Goal: Task Accomplishment & Management: Manage account settings

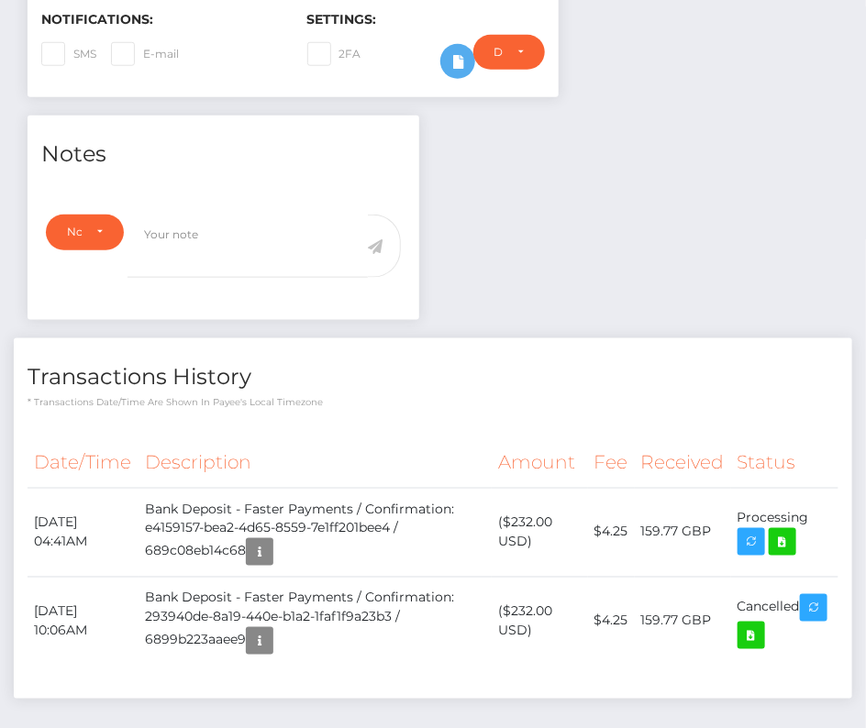
scroll to position [220, 251]
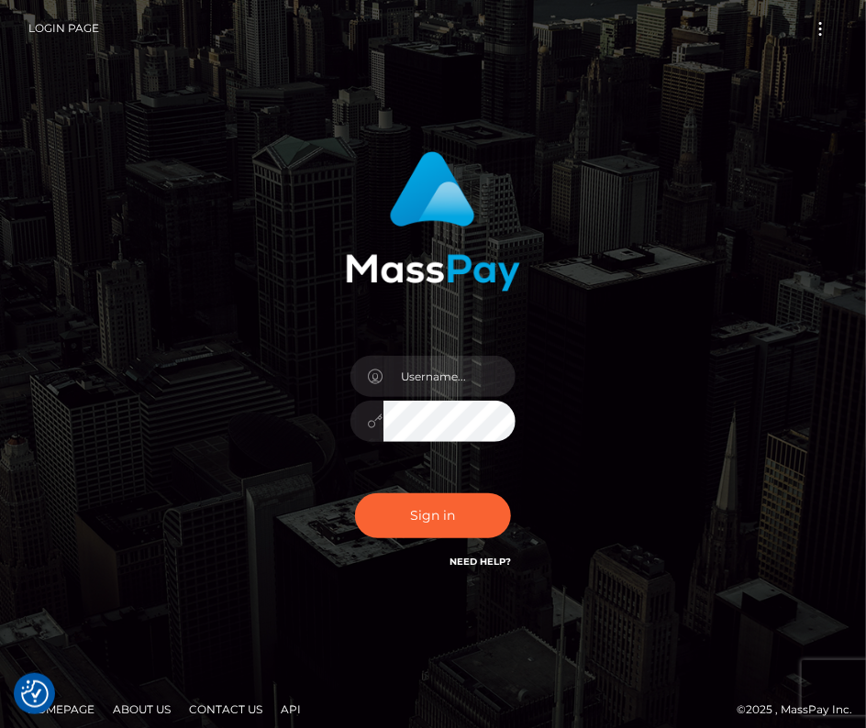
type input "kateo"
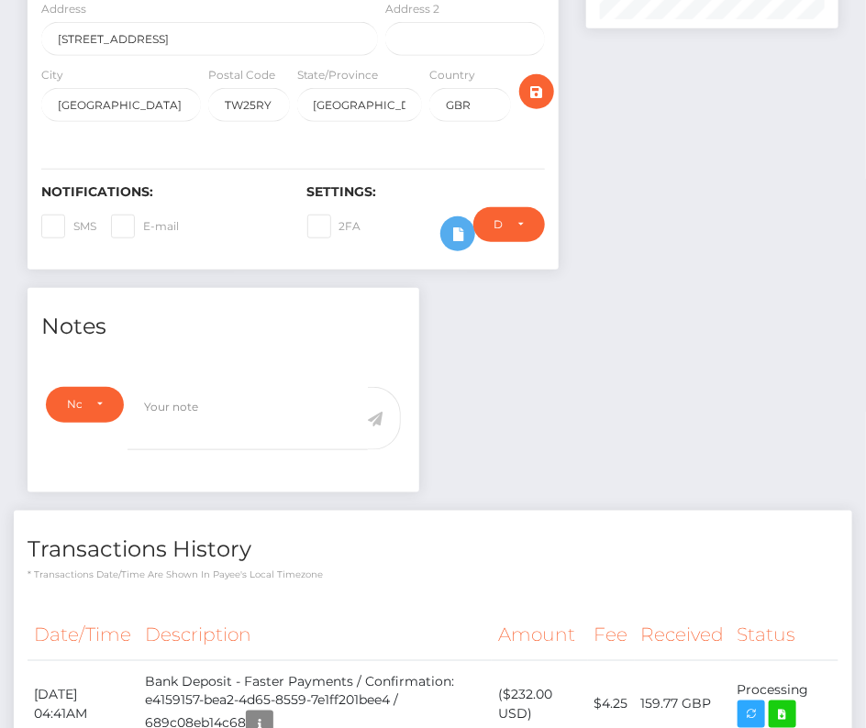
scroll to position [455, 0]
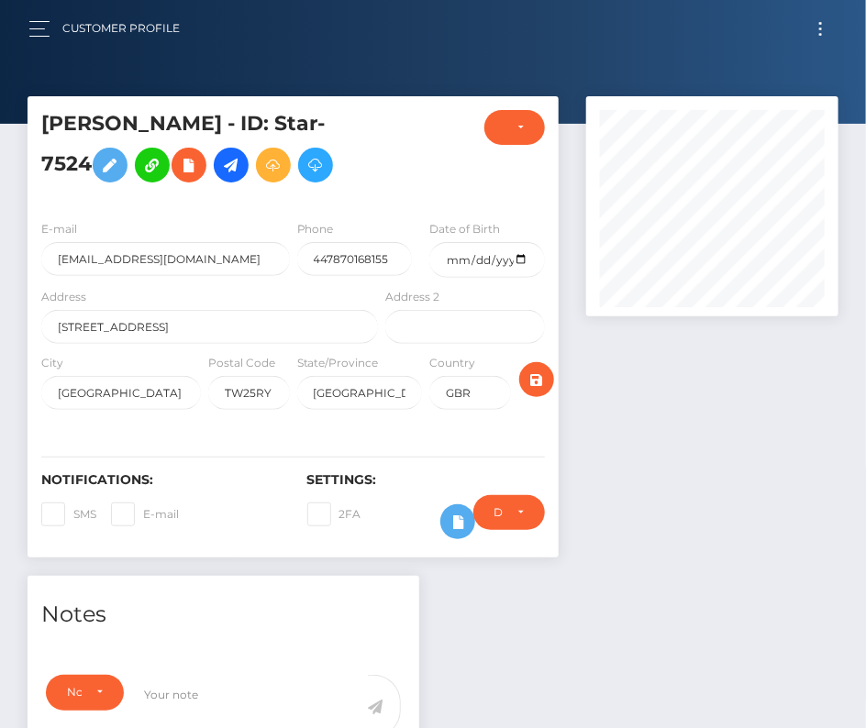
click at [820, 19] on button "Toggle navigation" at bounding box center [820, 29] width 34 height 25
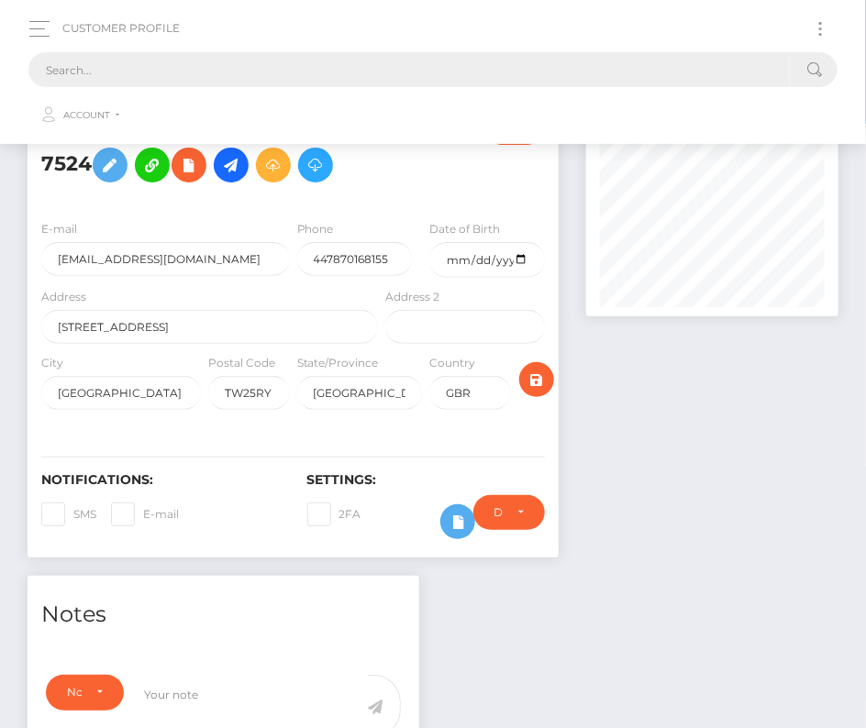
click at [233, 57] on input "text" at bounding box center [408, 69] width 761 height 35
paste input "38603"
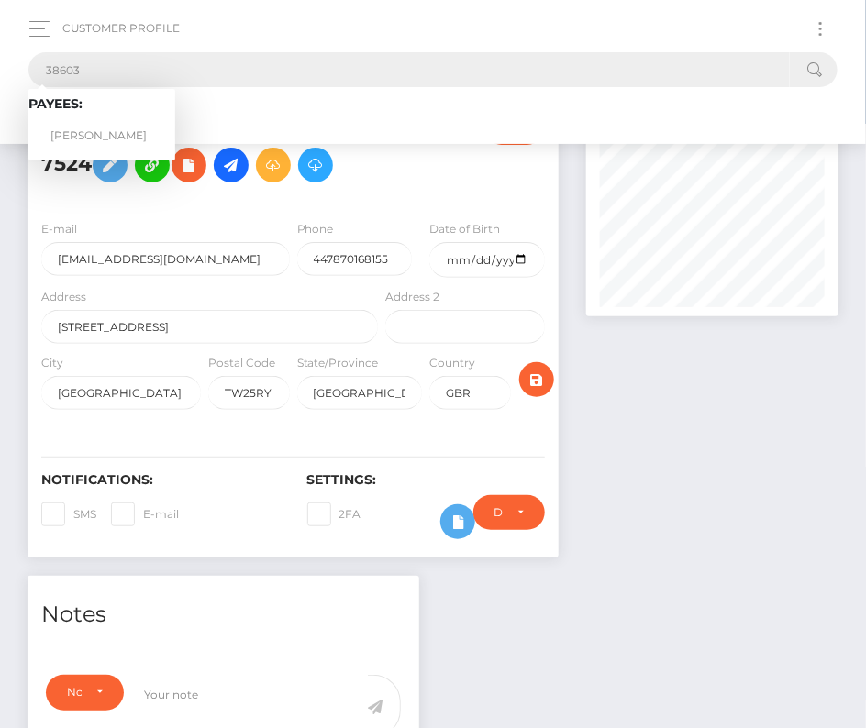
type input "38603"
click at [96, 127] on link "Ralphie Villafane" at bounding box center [101, 136] width 147 height 34
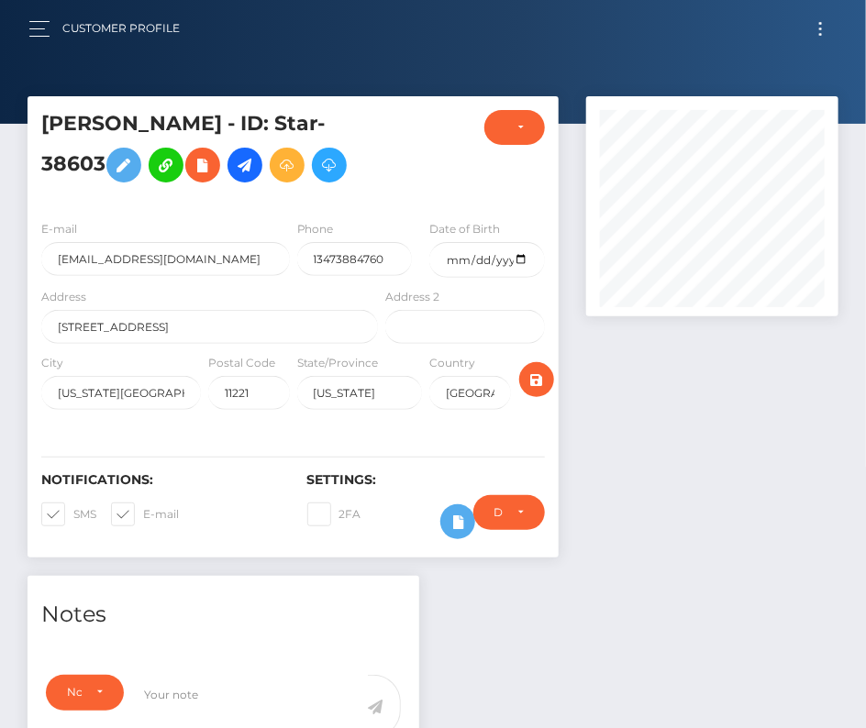
scroll to position [220, 251]
click at [519, 257] on input "date" at bounding box center [487, 260] width 116 height 36
type input "[DATE]"
click at [73, 509] on span at bounding box center [73, 514] width 0 height 14
click at [73, 509] on input "SMS" at bounding box center [79, 508] width 12 height 12
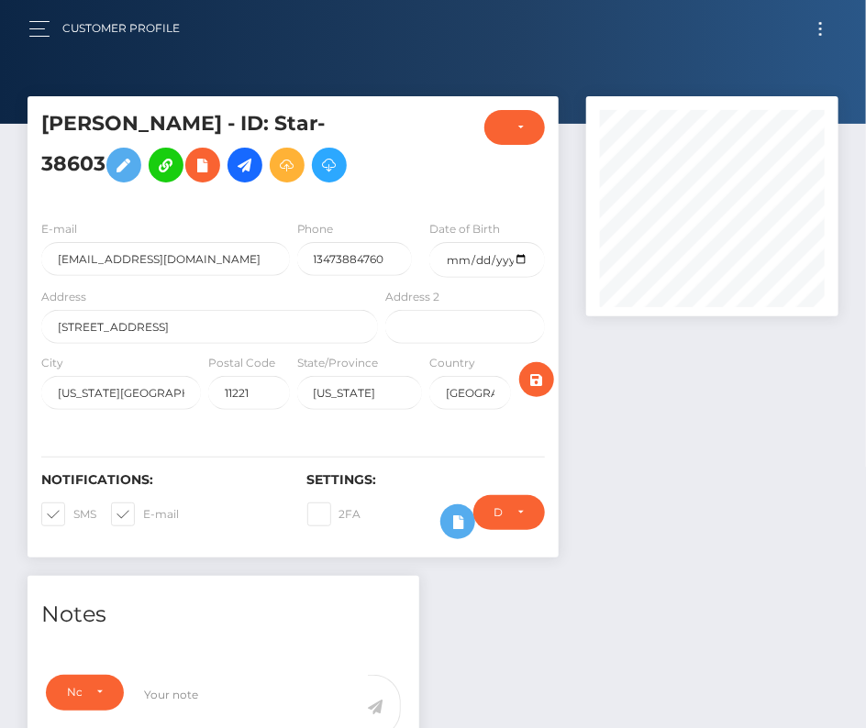
checkbox input "false"
click at [143, 509] on span at bounding box center [143, 514] width 0 height 14
click at [143, 509] on input "E-mail" at bounding box center [149, 508] width 12 height 12
checkbox input "false"
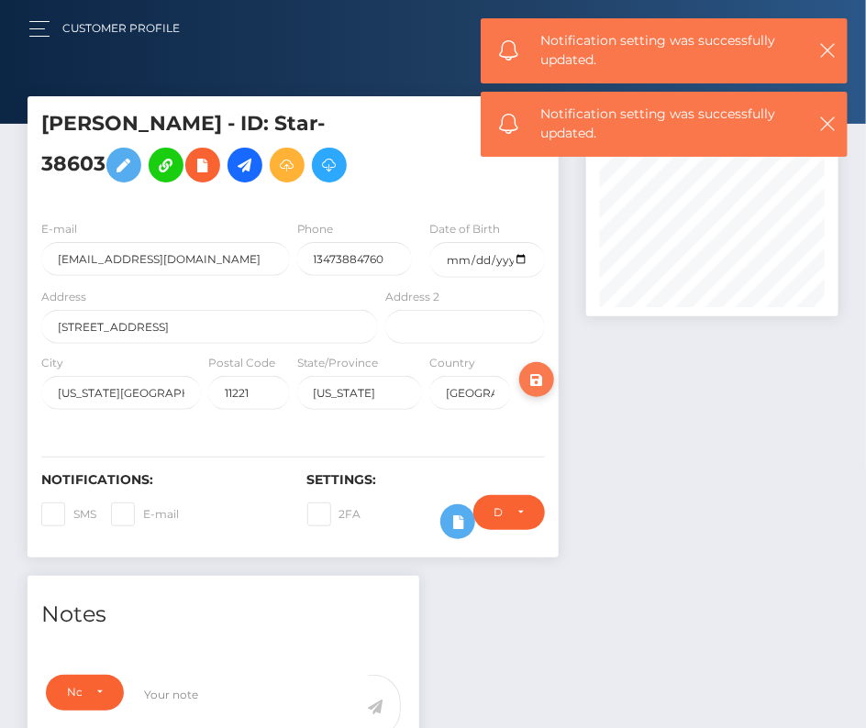
click at [537, 377] on icon "submit" at bounding box center [536, 380] width 22 height 23
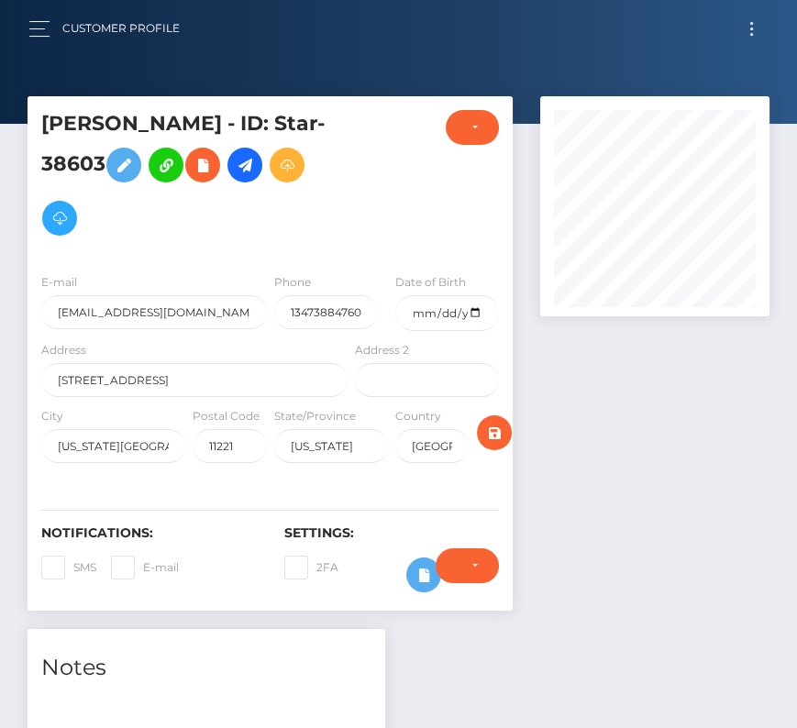
click at [242, 187] on h5 "Ralphie Villafane - ID: Star-38603" at bounding box center [189, 177] width 296 height 135
click at [242, 173] on icon at bounding box center [245, 165] width 22 height 23
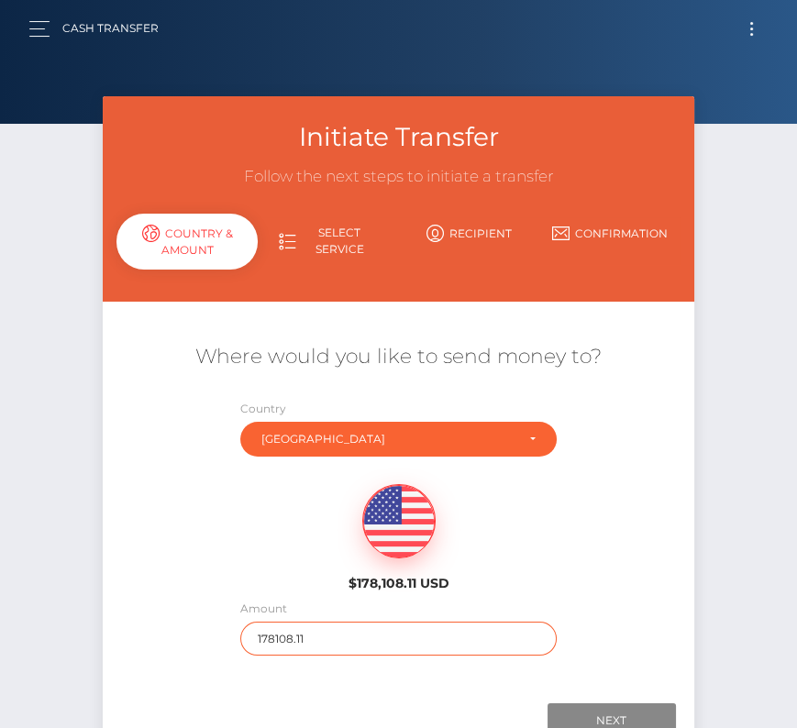
click at [281, 637] on input "178108.11" at bounding box center [398, 639] width 317 height 34
type input "178"
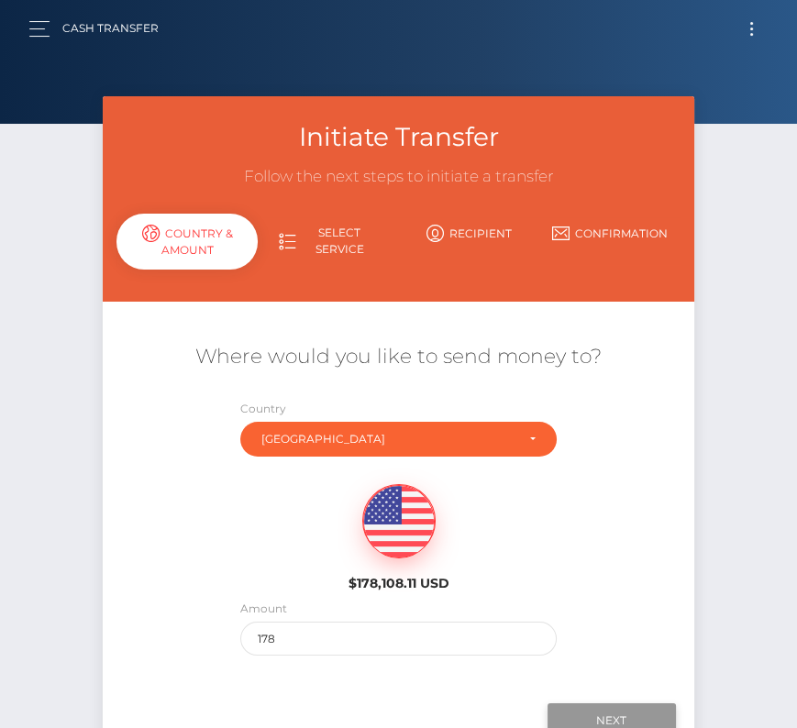
click at [605, 716] on input "Next" at bounding box center [611, 720] width 128 height 35
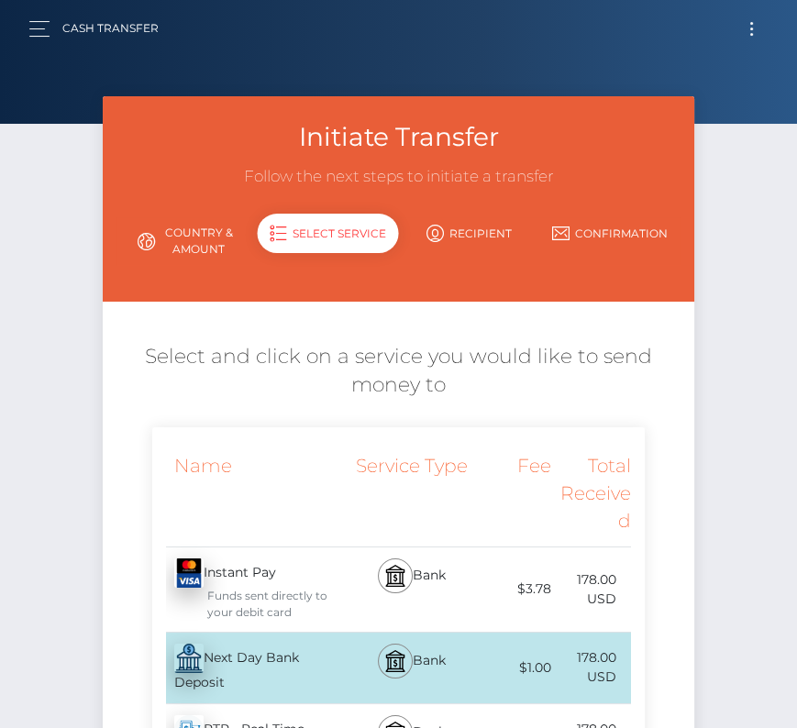
click at [256, 663] on div "Next Day Bank Deposit - USD" at bounding box center [251, 668] width 199 height 71
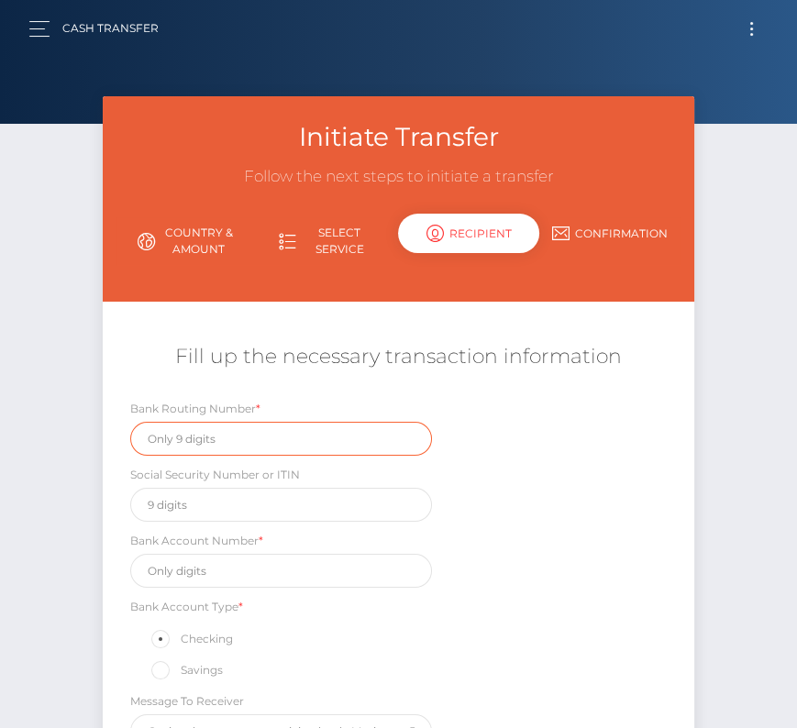
click at [204, 436] on input "text" at bounding box center [280, 439] width 301 height 34
paste input "026013673"
type input "026013673"
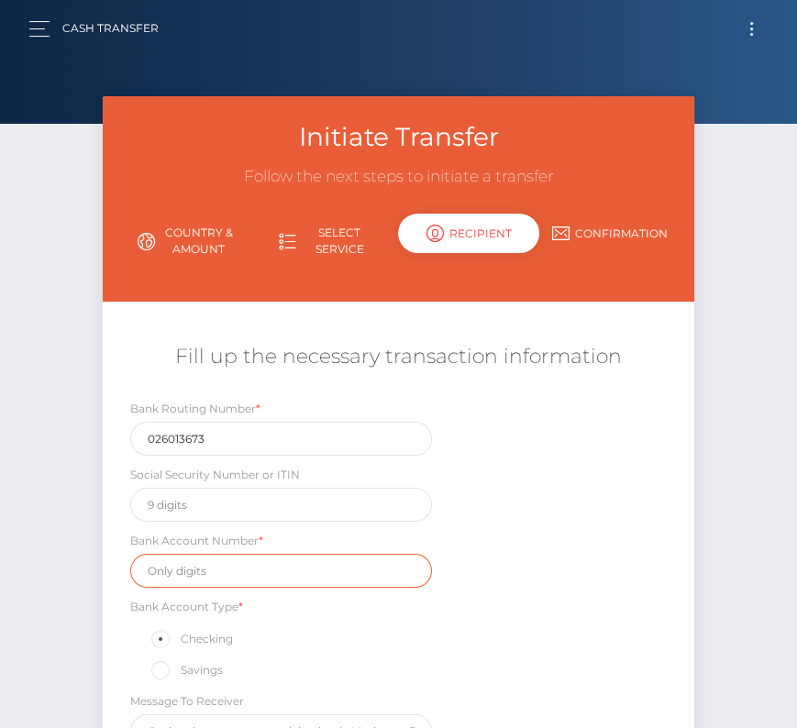
click at [224, 580] on input "text" at bounding box center [280, 571] width 301 height 34
paste input "4267087661"
type input "4267087661"
click at [496, 651] on div "Bank Routing Number * 026013673 Social Security Number or ITIN Bank Account Num…" at bounding box center [398, 578] width 591 height 359
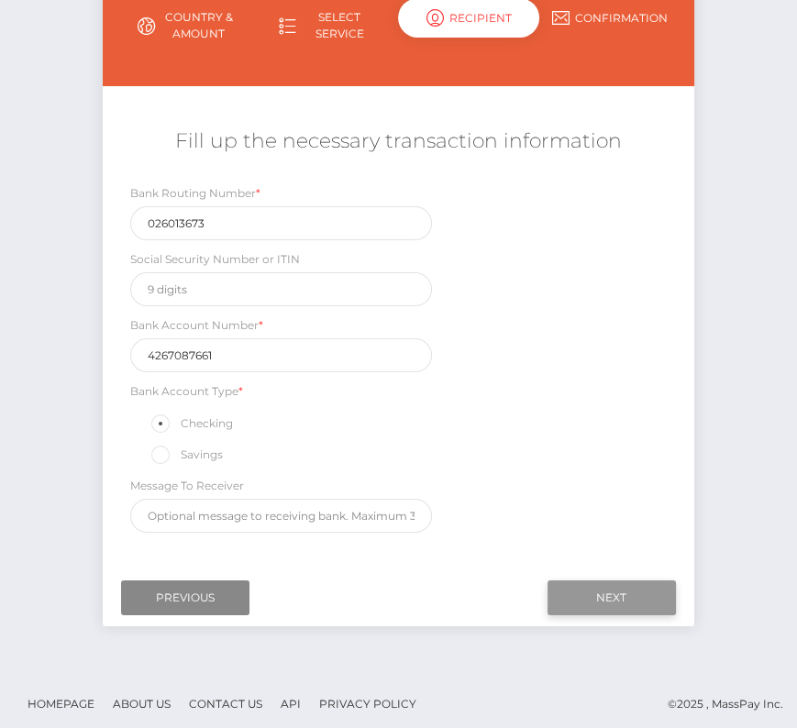
click at [599, 580] on input "Next" at bounding box center [611, 597] width 128 height 35
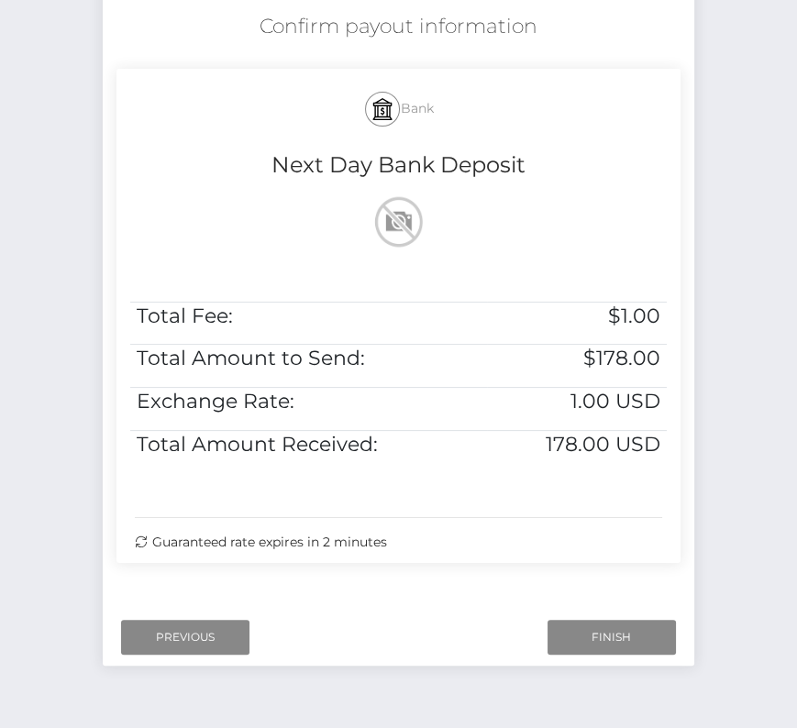
scroll to position [374, 0]
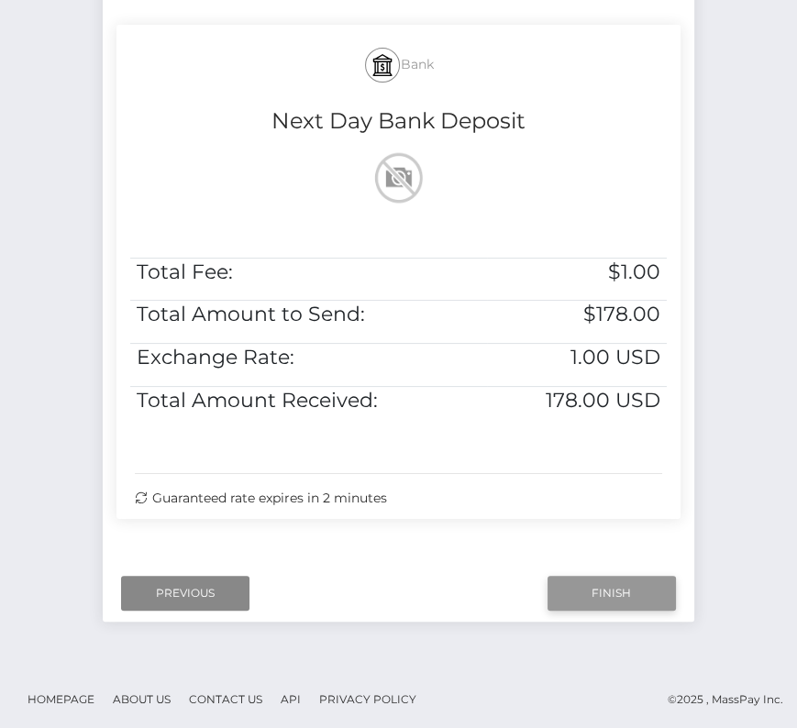
click at [592, 584] on input "Finish" at bounding box center [611, 593] width 128 height 35
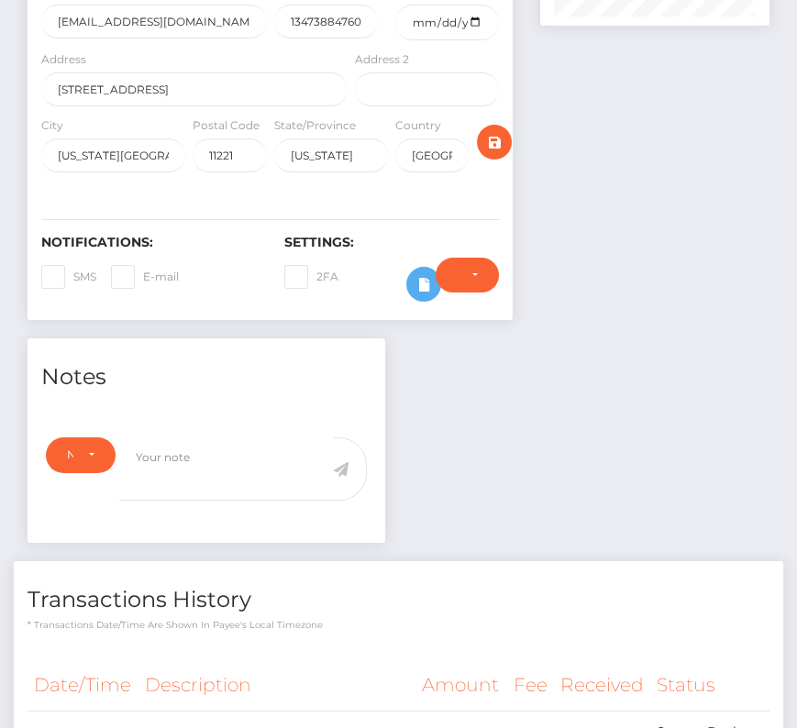
scroll to position [516, 0]
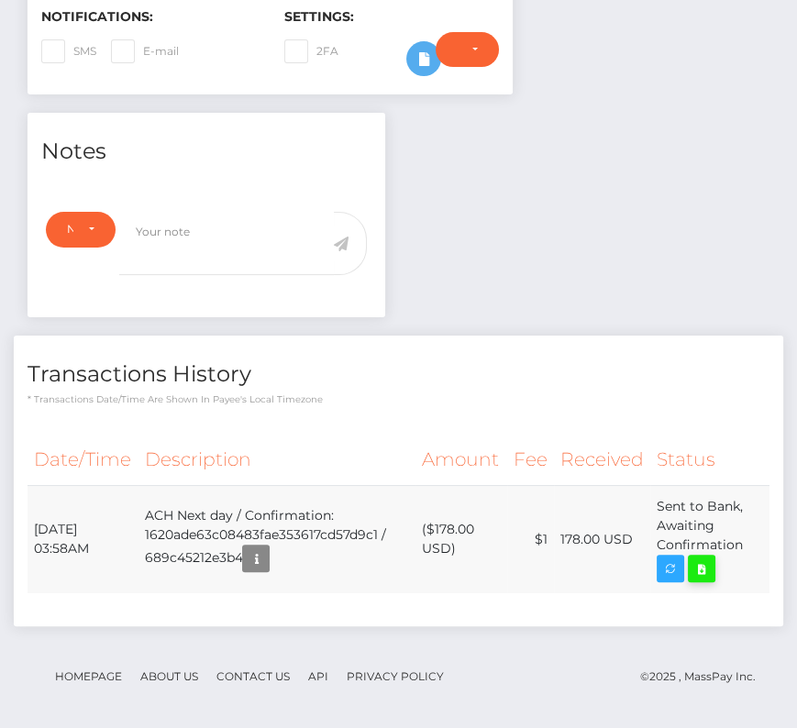
click at [711, 565] on icon at bounding box center [701, 569] width 22 height 23
drag, startPoint x: 32, startPoint y: 519, endPoint x: 763, endPoint y: 532, distance: 730.9
click at [763, 532] on tr "August 13, 2025 03:58AM ACH Next day / Confirmation: 1620ade63c08483fae353617cd…" at bounding box center [399, 539] width 742 height 108
copy tr "August 13, 2025 03:58AM ACH Next day / Confirmation: 1620ade63c08483fae353617cd…"
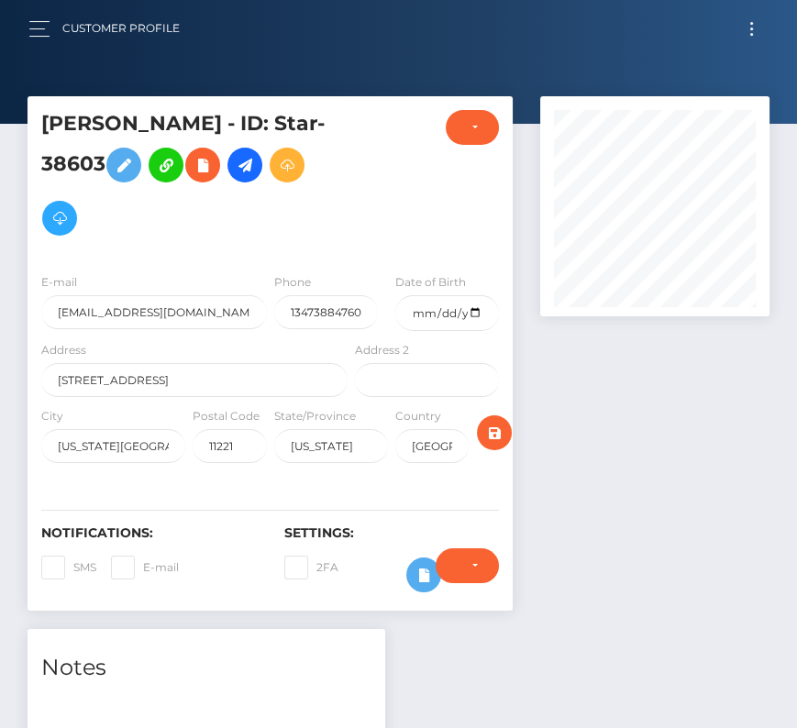
click at [750, 28] on span "Toggle navigation" at bounding box center [751, 29] width 3 height 3
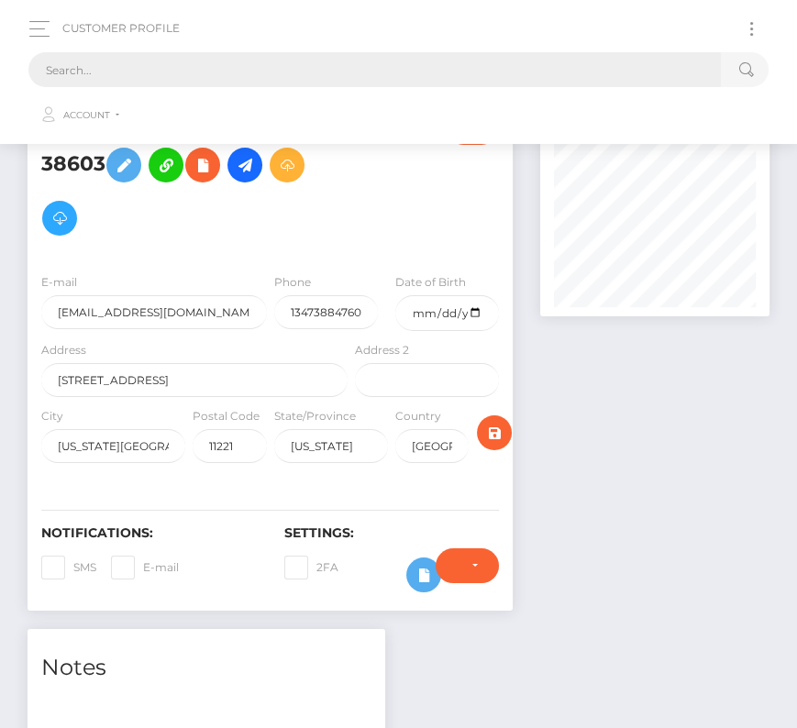
click at [333, 61] on input "text" at bounding box center [374, 69] width 692 height 35
paste input "1837471"
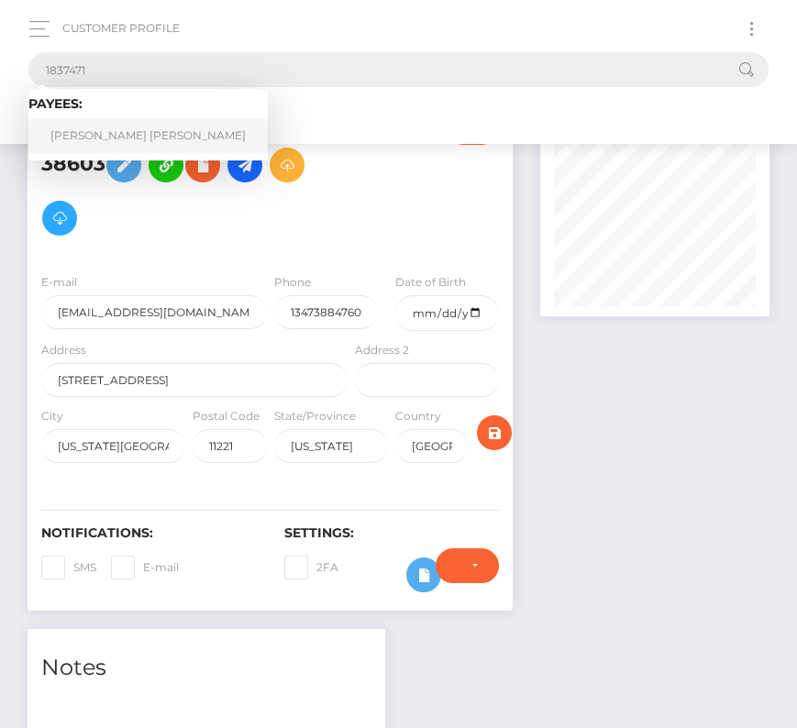
type input "1837471"
click at [96, 127] on link "Jared Martin Overfield" at bounding box center [147, 136] width 239 height 34
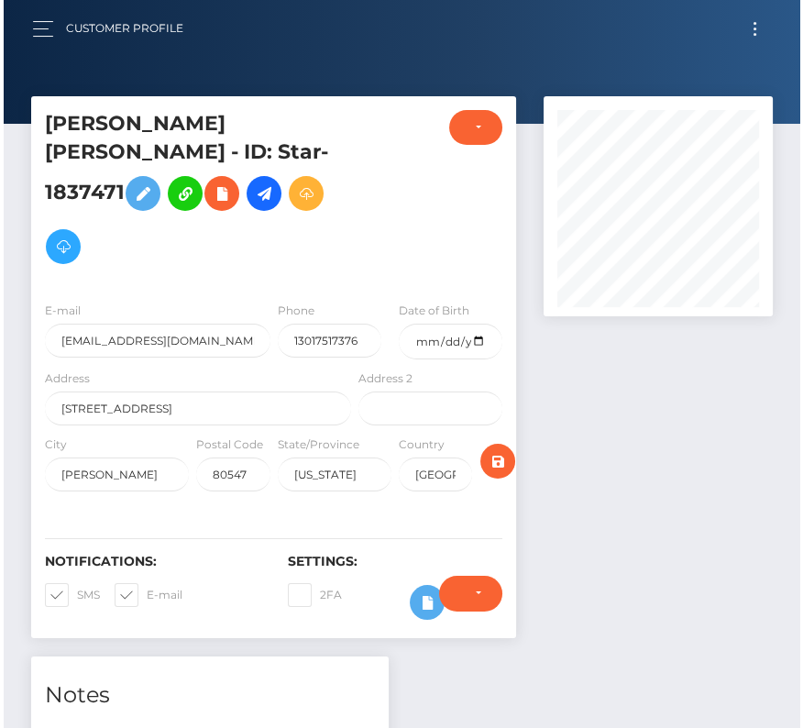
scroll to position [220, 229]
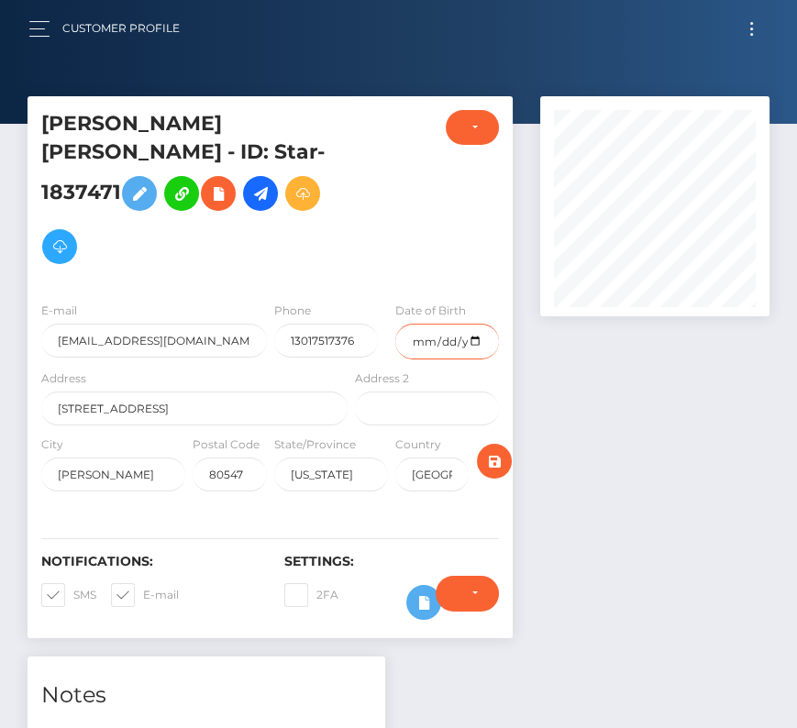
click at [475, 324] on input "date" at bounding box center [447, 342] width 104 height 36
type input "1991-08-27"
click at [73, 588] on span at bounding box center [73, 595] width 0 height 14
click at [73, 583] on input "SMS" at bounding box center [79, 589] width 12 height 12
checkbox input "false"
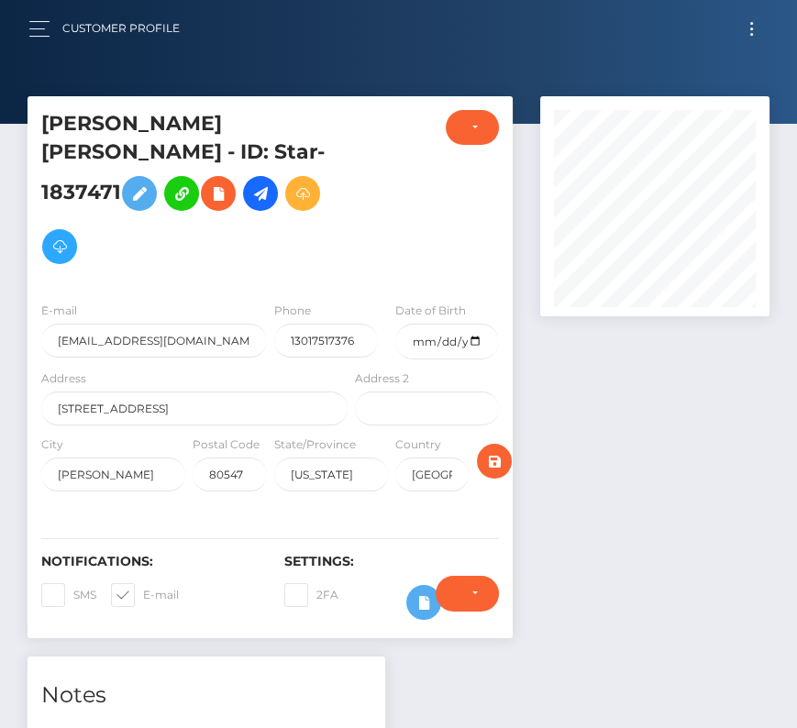
click at [143, 588] on span at bounding box center [143, 595] width 0 height 14
click at [143, 583] on input "E-mail" at bounding box center [149, 589] width 12 height 12
checkbox input "false"
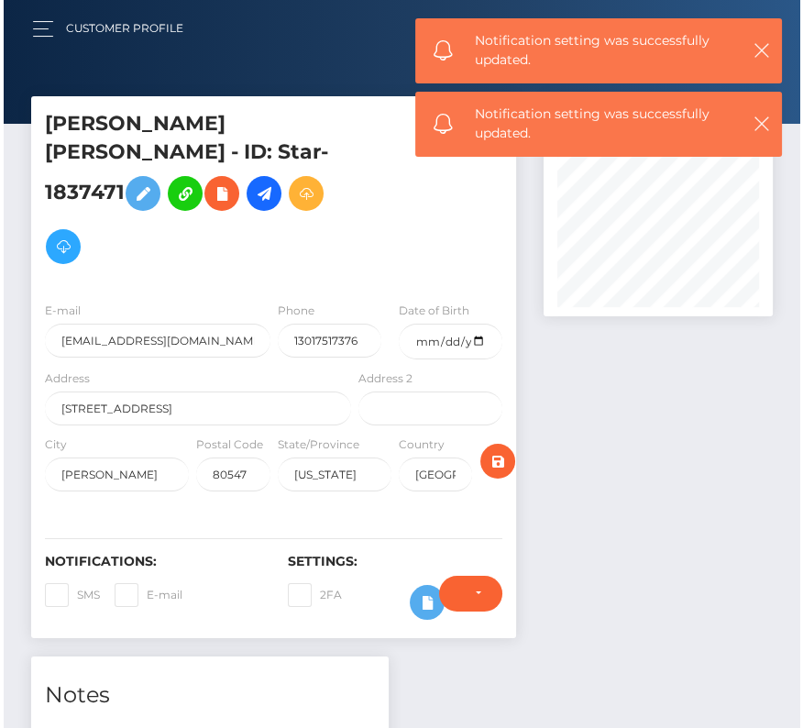
scroll to position [220, 231]
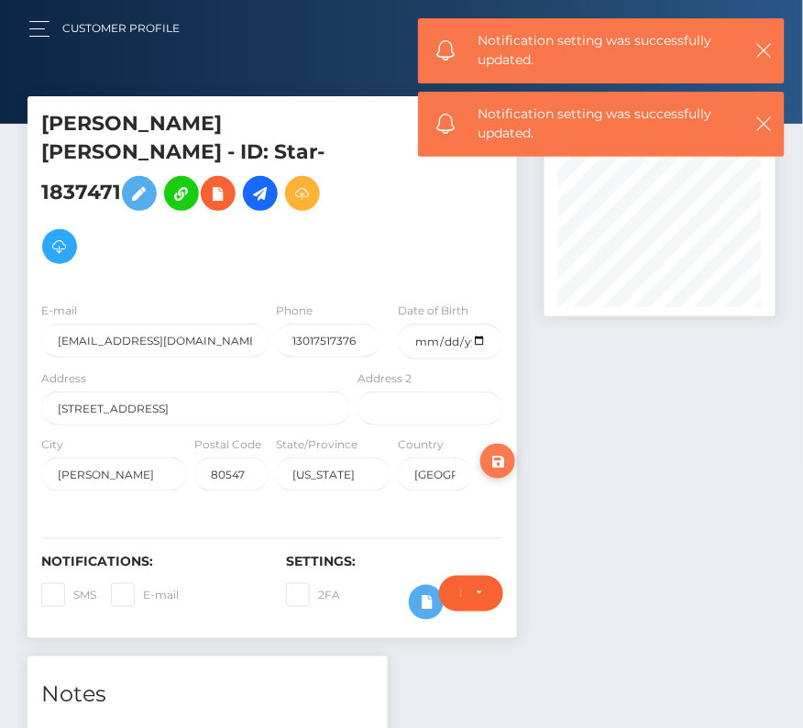
click at [494, 450] on icon "submit" at bounding box center [498, 461] width 22 height 23
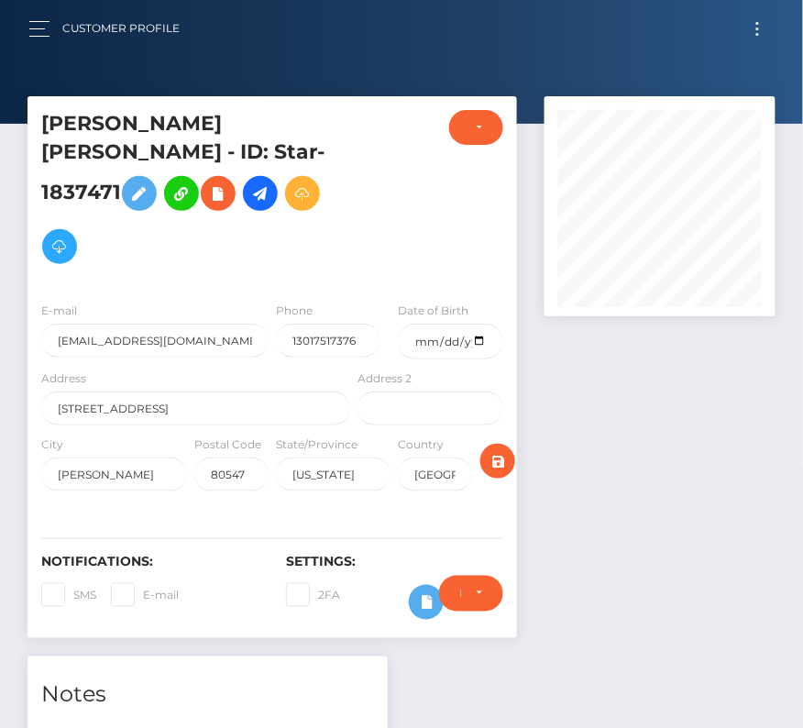
click at [758, 28] on span "Toggle navigation" at bounding box center [757, 29] width 3 height 3
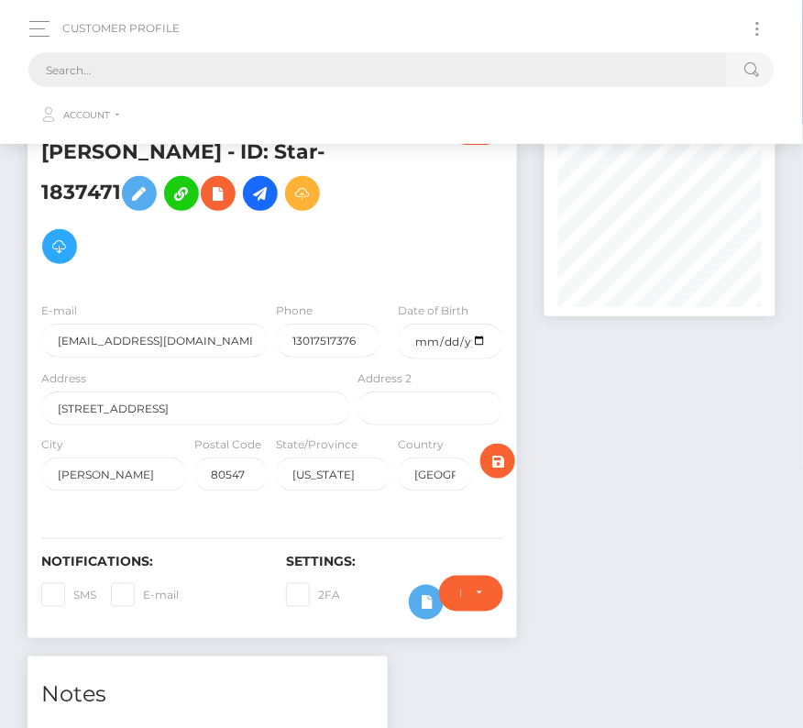
click at [350, 72] on input "text" at bounding box center [377, 69] width 699 height 35
paste input "7524"
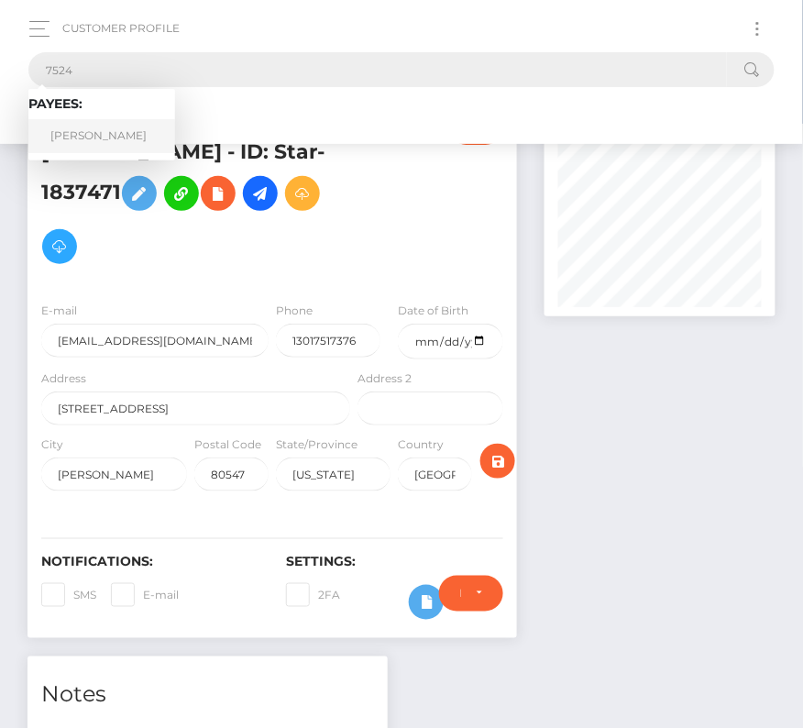
type input "7524"
click at [94, 127] on link "Neema Parvini" at bounding box center [101, 136] width 147 height 34
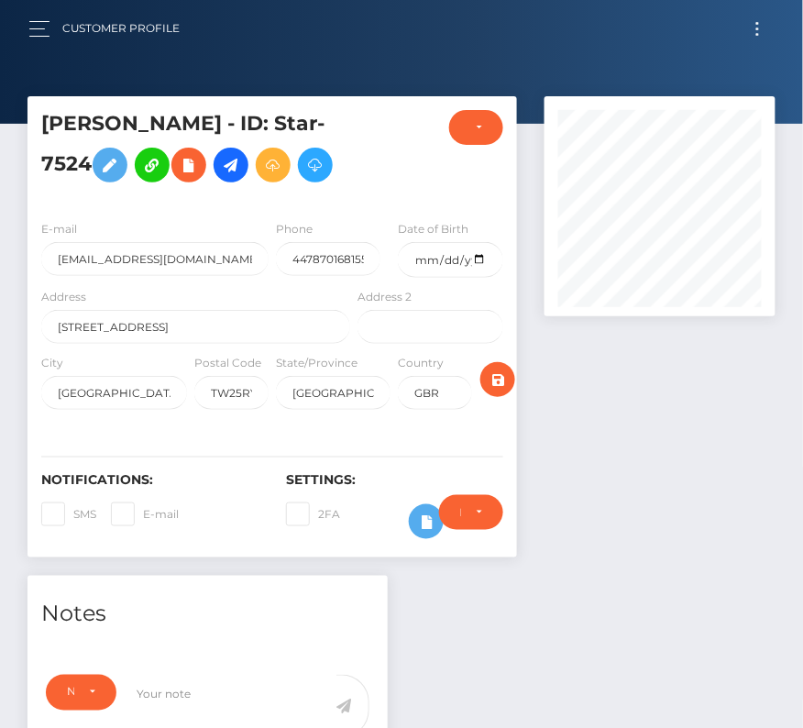
click at [755, 36] on button "Toggle navigation" at bounding box center [758, 29] width 34 height 25
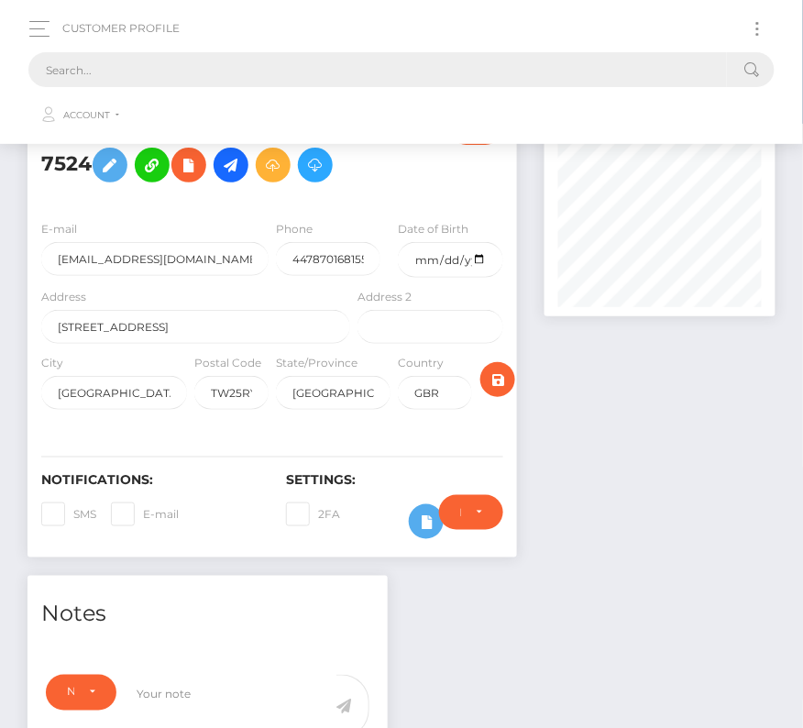
click at [464, 56] on input "text" at bounding box center [377, 69] width 699 height 35
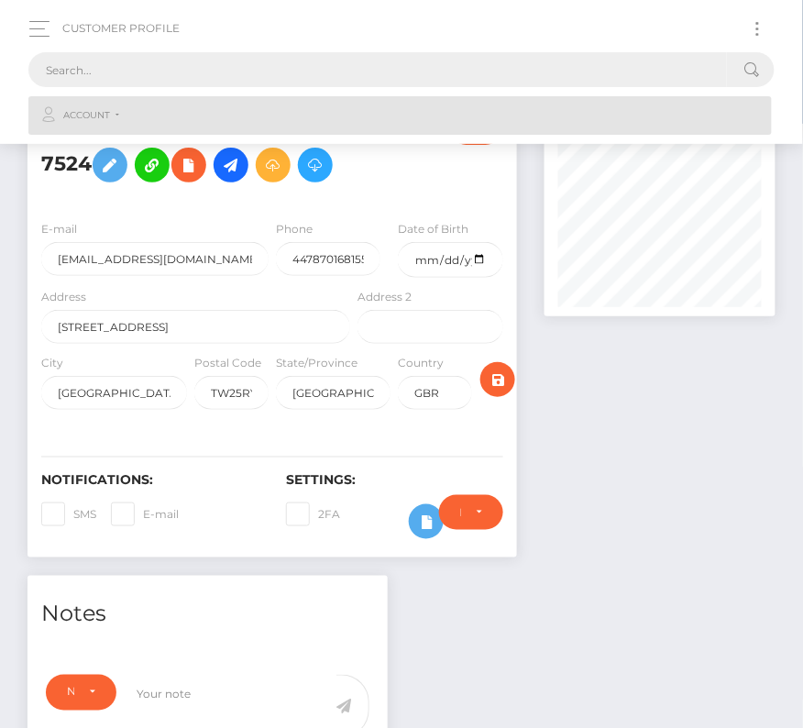
paste input "194940"
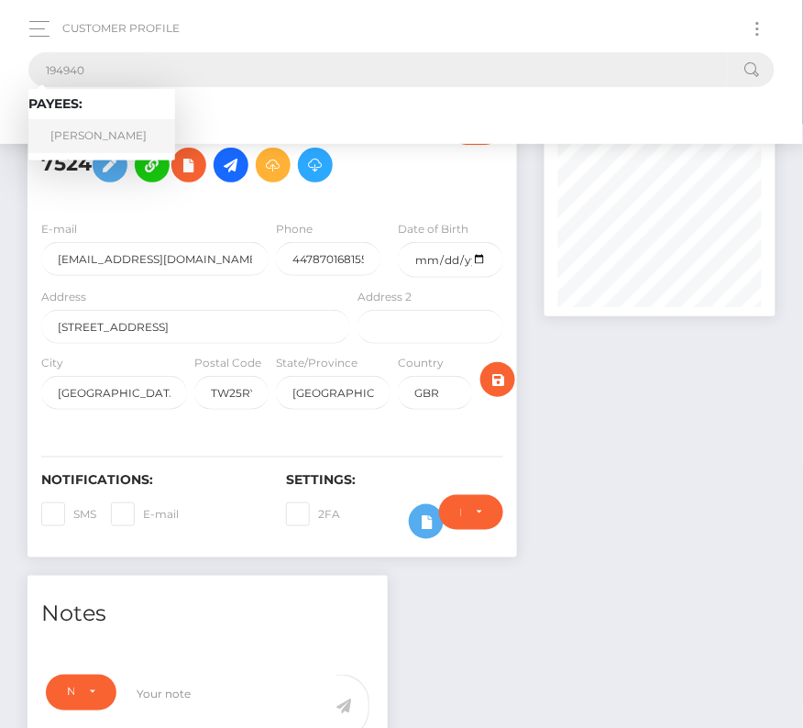
type input "194940"
click at [107, 127] on link "Dylan Lesuer" at bounding box center [101, 136] width 147 height 34
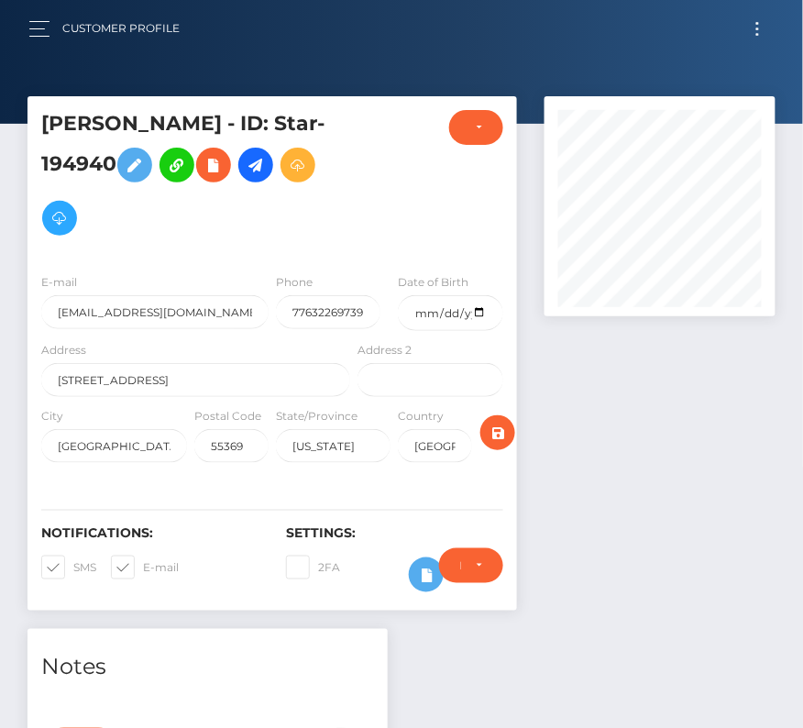
scroll to position [220, 231]
click at [73, 565] on span at bounding box center [73, 567] width 0 height 14
click at [73, 565] on input "SMS" at bounding box center [79, 562] width 12 height 12
checkbox input "false"
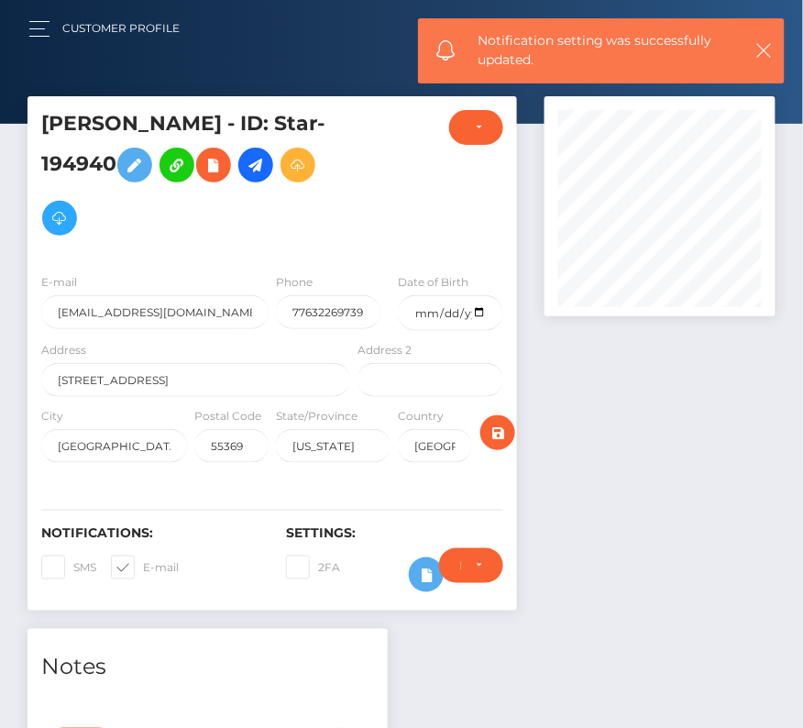
click at [143, 565] on span at bounding box center [143, 567] width 0 height 14
click at [143, 565] on input "E-mail" at bounding box center [149, 562] width 12 height 12
checkbox input "false"
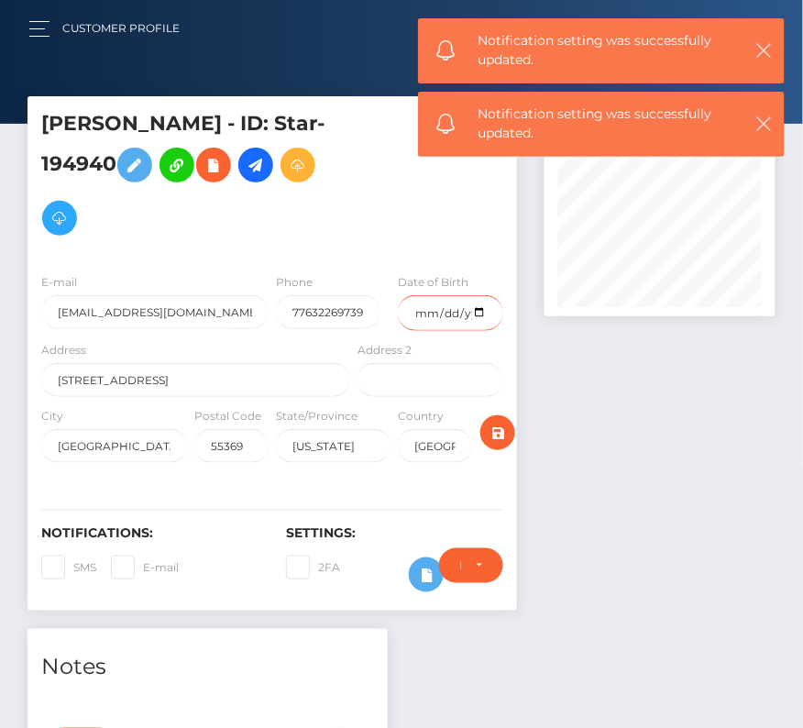
click at [479, 311] on input "date" at bounding box center [450, 313] width 105 height 36
type input "[DATE]"
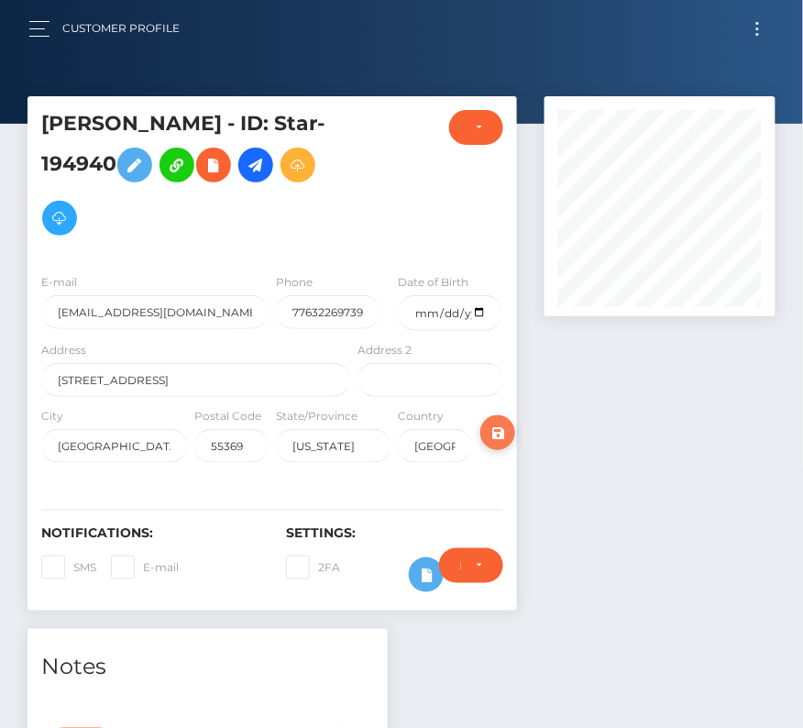
click at [506, 425] on icon "submit" at bounding box center [498, 433] width 22 height 23
click at [257, 172] on icon at bounding box center [256, 165] width 22 height 23
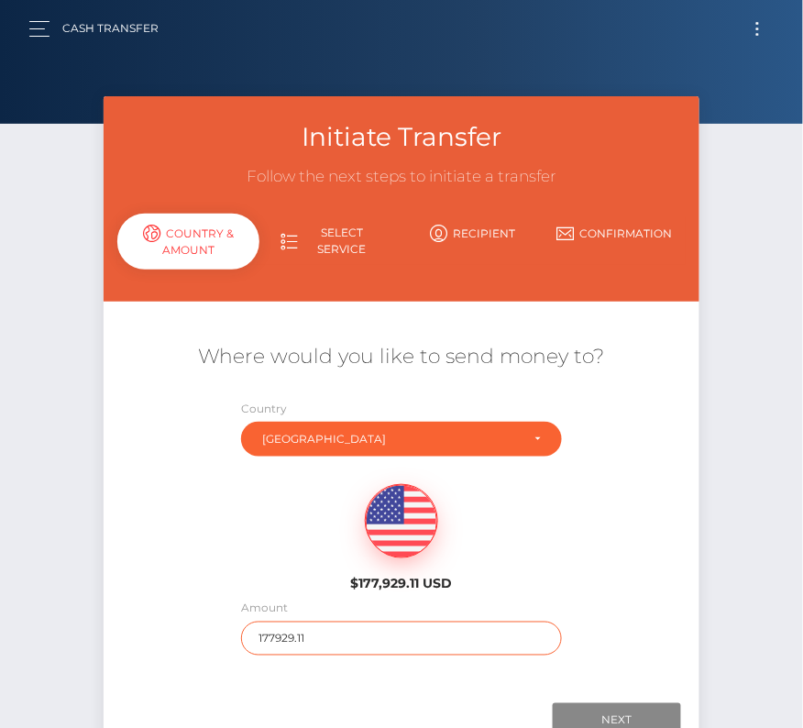
click at [291, 643] on input "177929.11" at bounding box center [401, 639] width 320 height 34
type input "181"
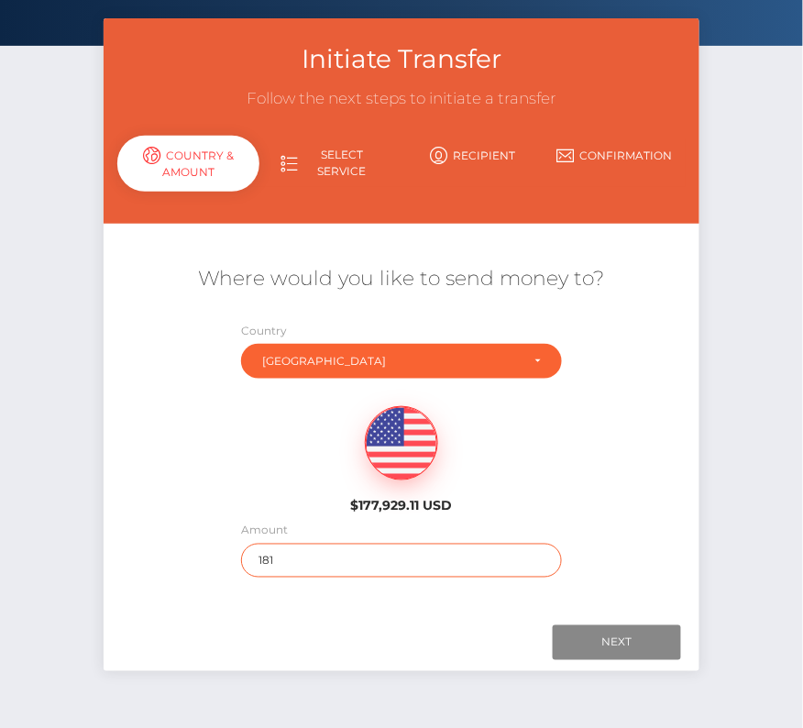
scroll to position [128, 0]
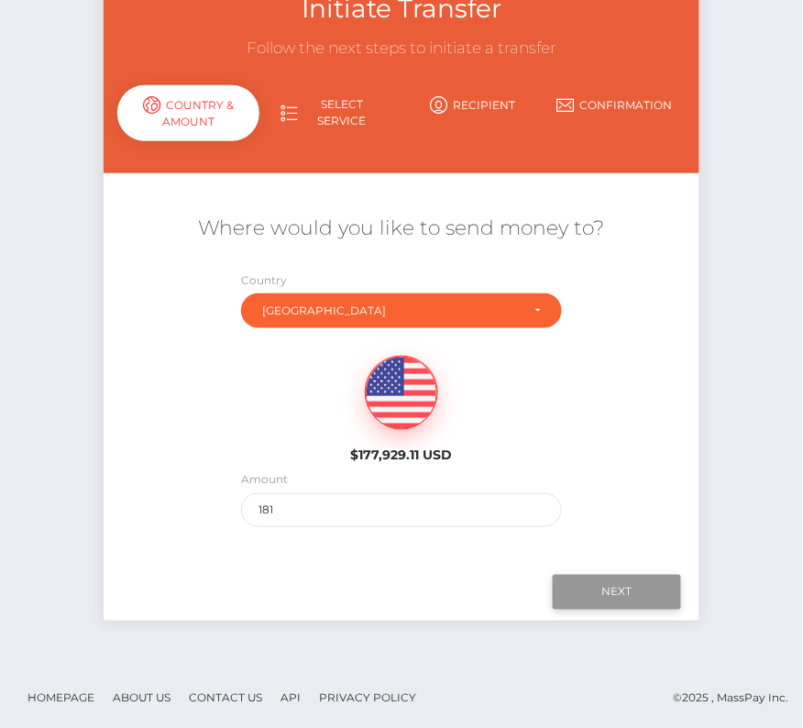
click at [594, 582] on input "Next" at bounding box center [617, 592] width 128 height 35
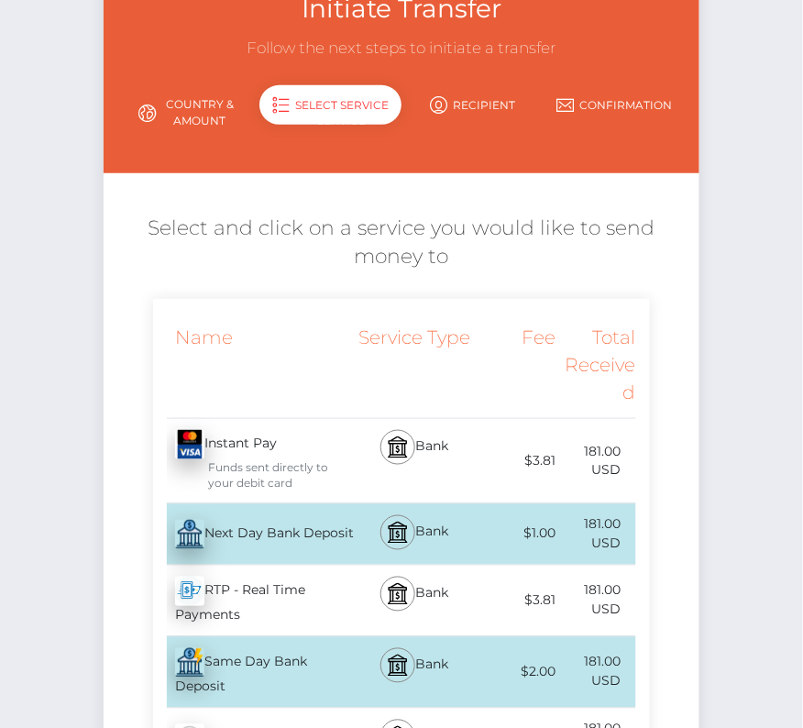
click at [231, 527] on div "Next Day Bank Deposit - USD" at bounding box center [253, 534] width 201 height 51
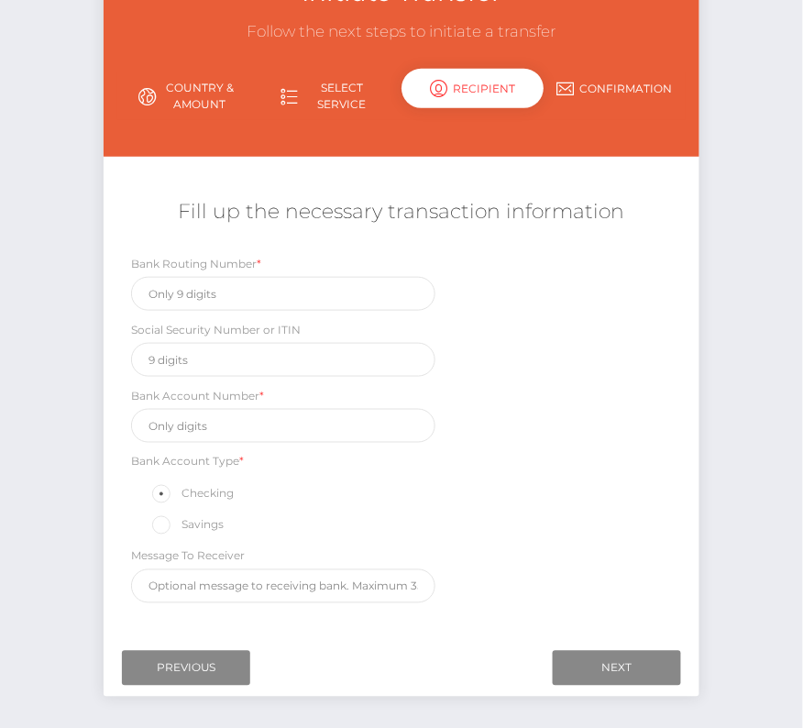
scroll to position [165, 0]
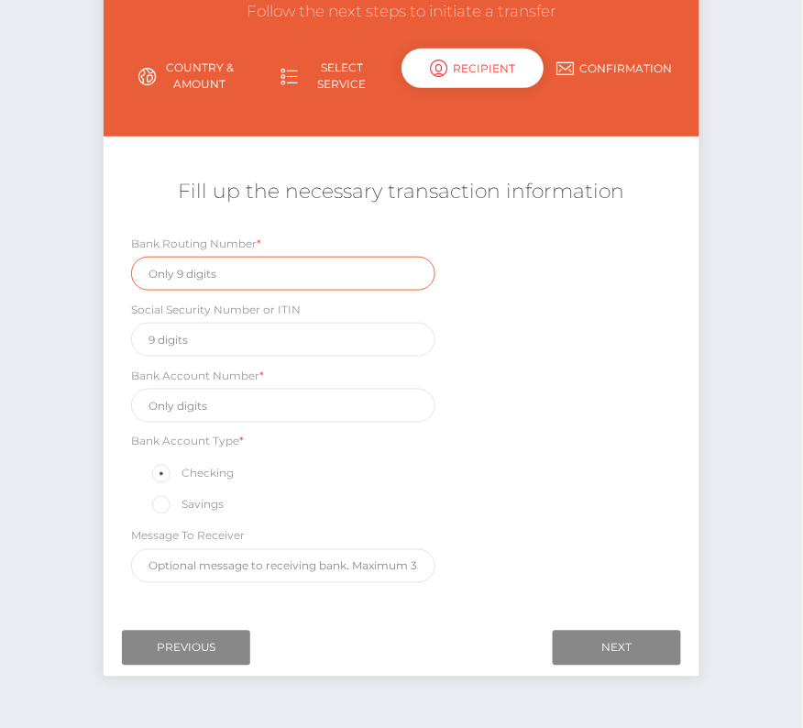
click at [213, 271] on input "text" at bounding box center [283, 274] width 304 height 34
paste input "091000019"
type input "091000019"
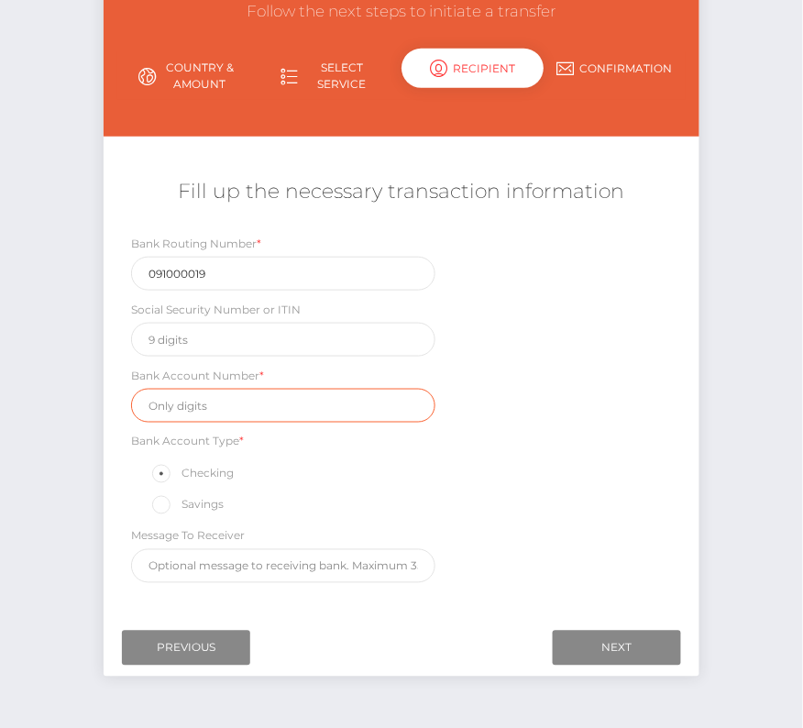
click at [223, 400] on input "text" at bounding box center [283, 406] width 304 height 34
paste input "9248053960"
type input "9248053960"
click at [523, 463] on div "Bank Routing Number * 091000019 Social Security Number or ITIN Bank Account Num…" at bounding box center [402, 413] width 596 height 359
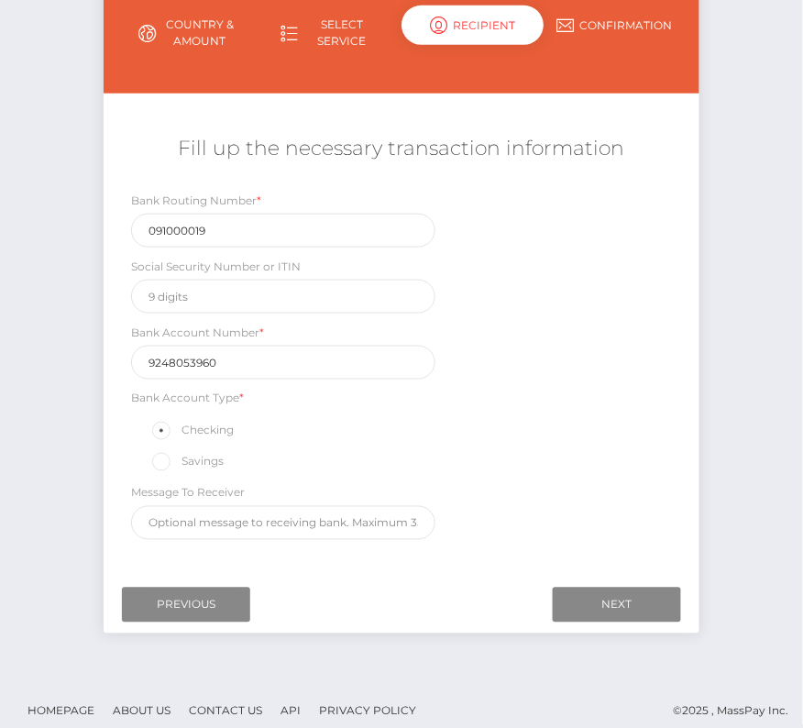
scroll to position [215, 0]
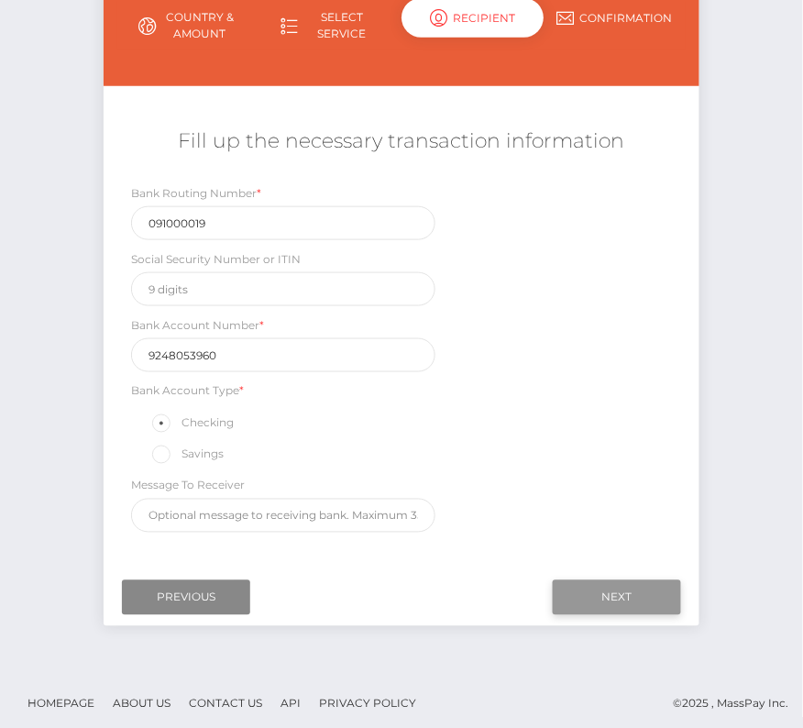
click at [637, 587] on input "Next" at bounding box center [617, 597] width 128 height 35
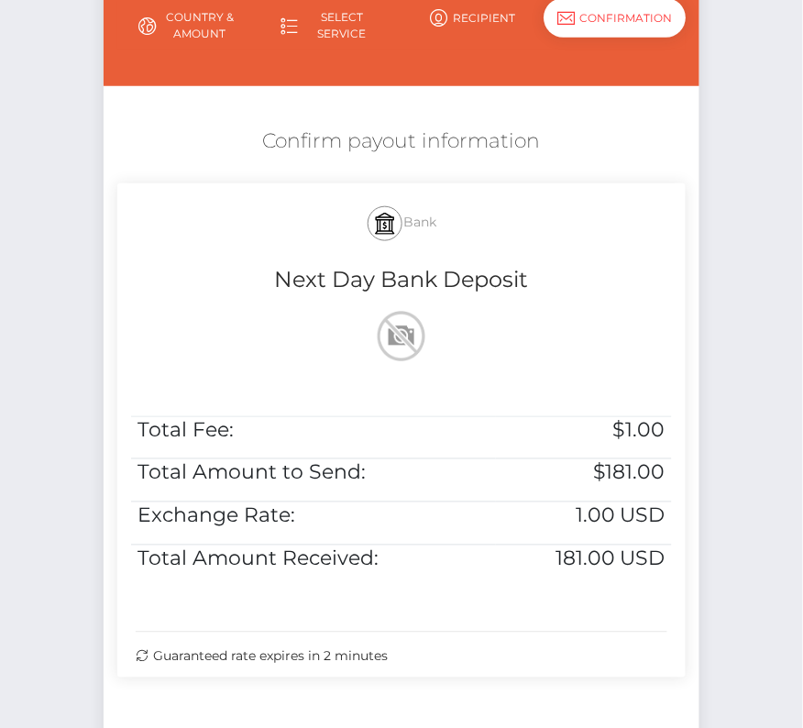
scroll to position [374, 0]
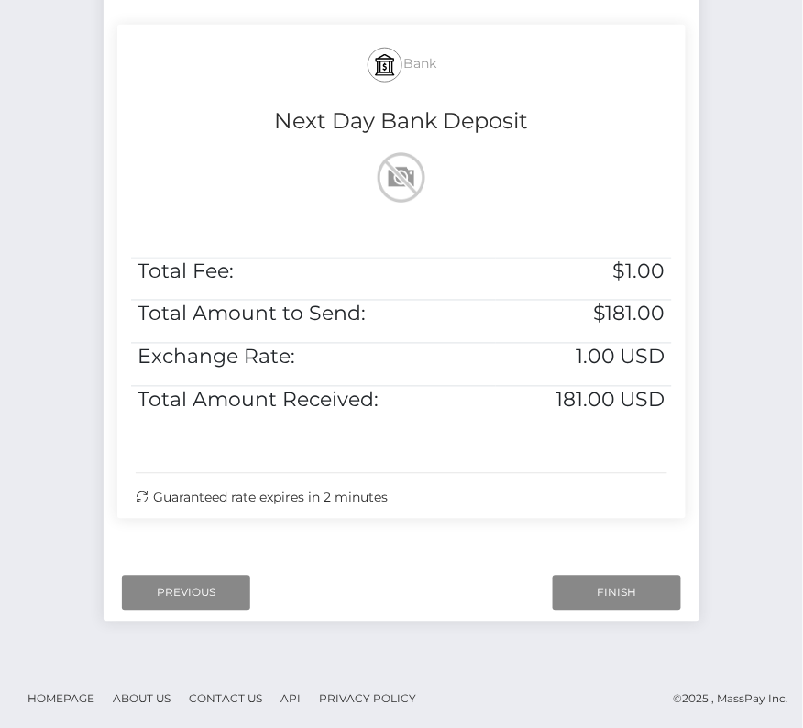
click at [637, 569] on div "Next Finish Previous" at bounding box center [402, 593] width 596 height 57
click at [602, 591] on input "Finish" at bounding box center [617, 593] width 128 height 35
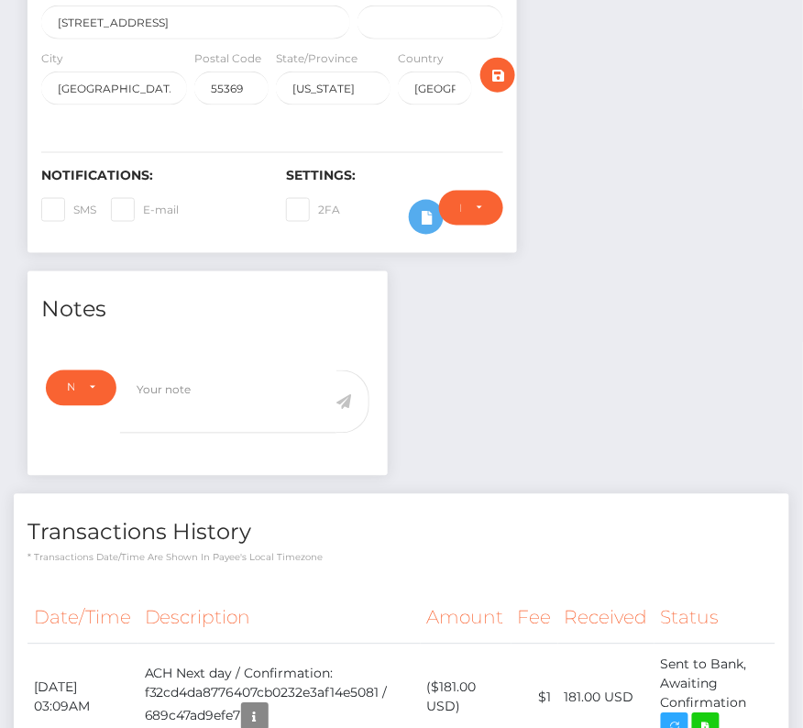
scroll to position [420, 0]
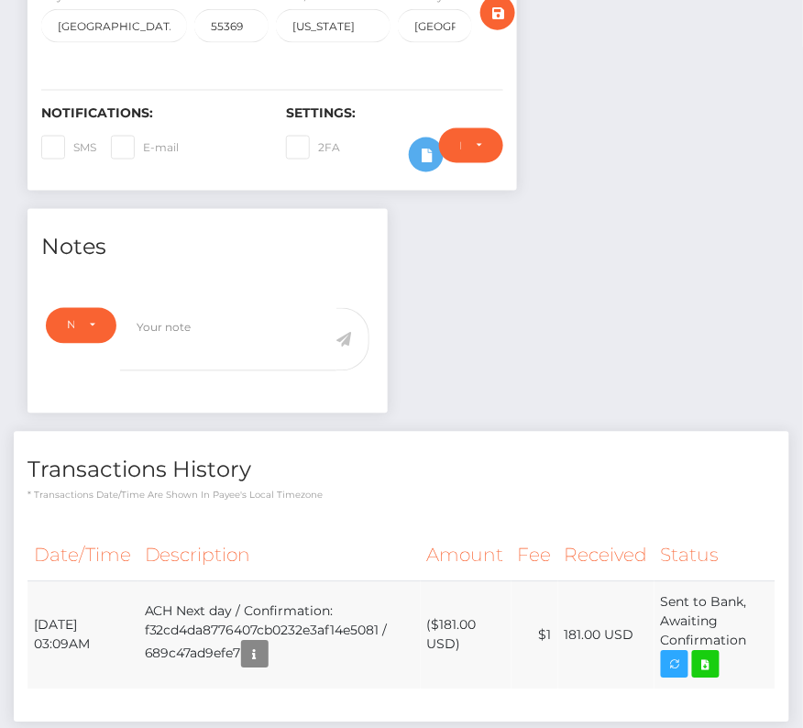
drag, startPoint x: 35, startPoint y: 618, endPoint x: 760, endPoint y: 644, distance: 725.8
click at [760, 644] on tr "[DATE] 03:09AM ACH Next day / Confirmation: f32cd4da8776407cb0232e3af14e5081 / …" at bounding box center [402, 635] width 748 height 108
copy table "Date/Time Description Amount Fee Received Status"
click at [701, 656] on icon at bounding box center [706, 665] width 22 height 23
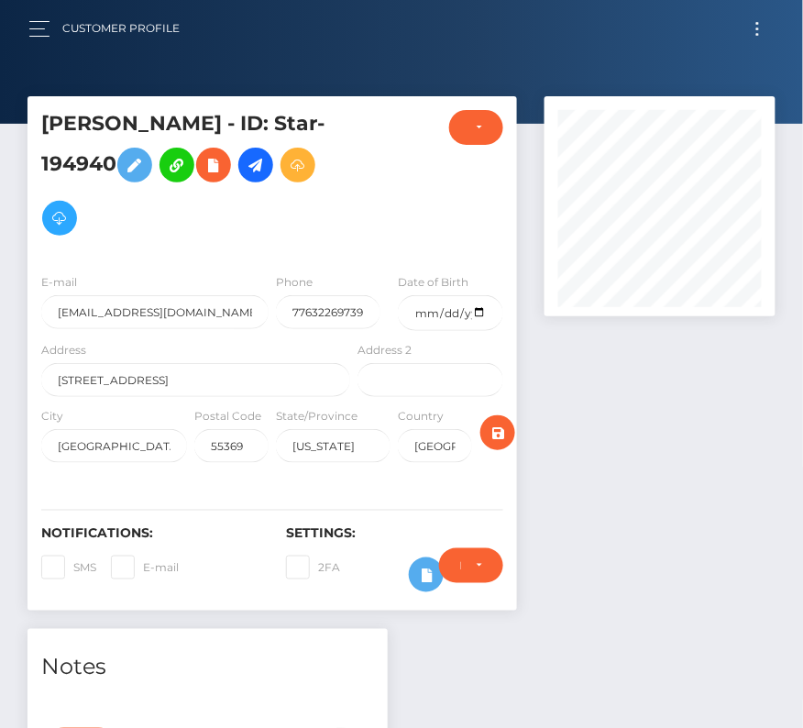
click at [750, 37] on button "Toggle navigation" at bounding box center [758, 29] width 34 height 25
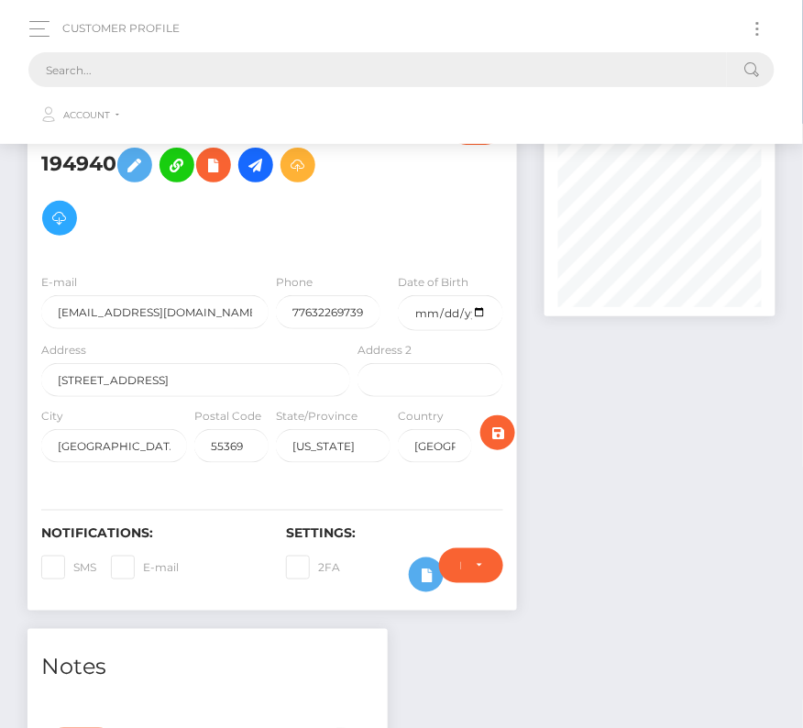
click at [365, 70] on input "text" at bounding box center [377, 69] width 699 height 35
paste input "2040026"
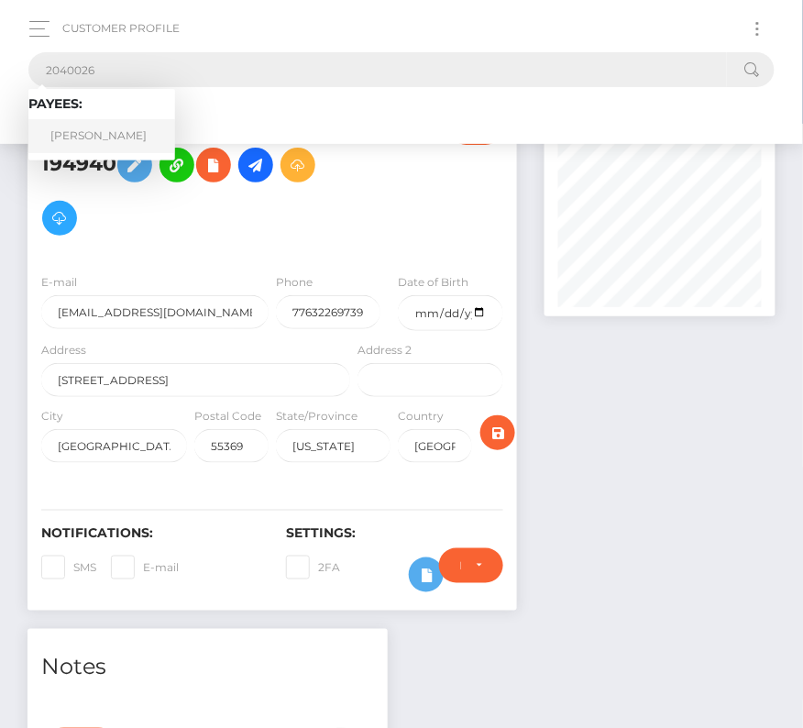
type input "2040026"
click at [105, 137] on link "[PERSON_NAME]" at bounding box center [101, 136] width 147 height 34
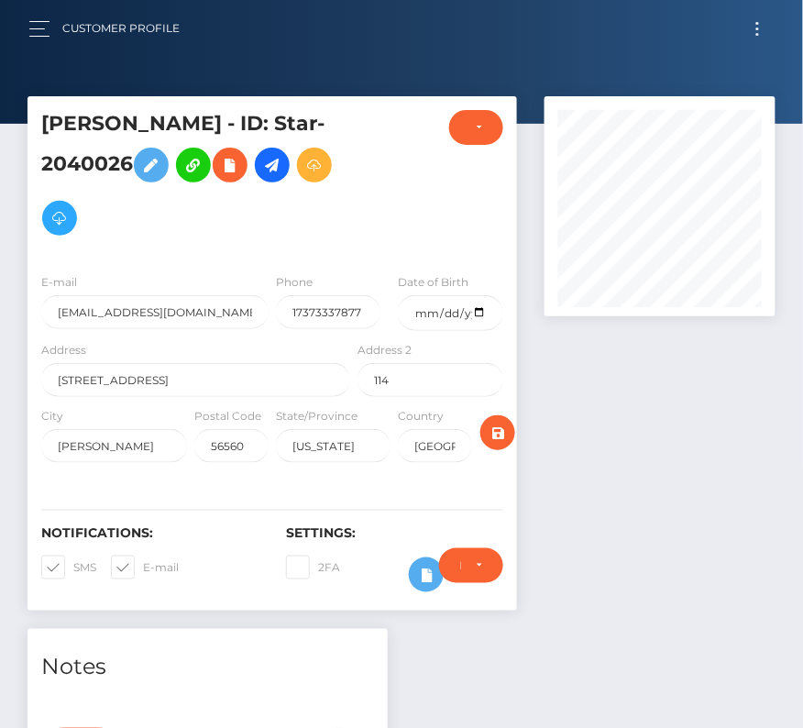
scroll to position [220, 231]
click at [472, 315] on input "date" at bounding box center [450, 313] width 105 height 36
type input "[DATE]"
click at [73, 560] on span at bounding box center [73, 567] width 0 height 14
click at [73, 558] on input "SMS" at bounding box center [79, 562] width 12 height 12
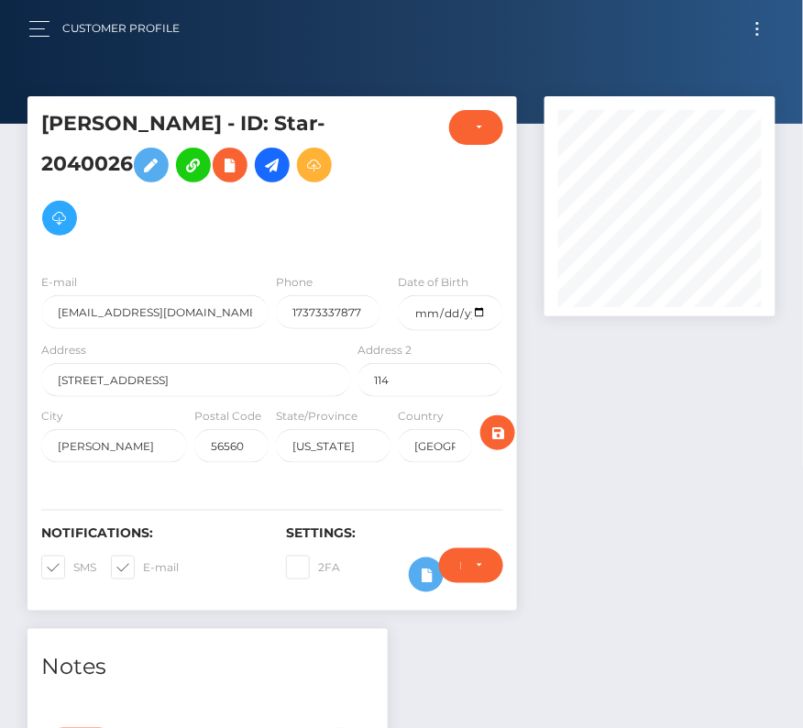
checkbox input "false"
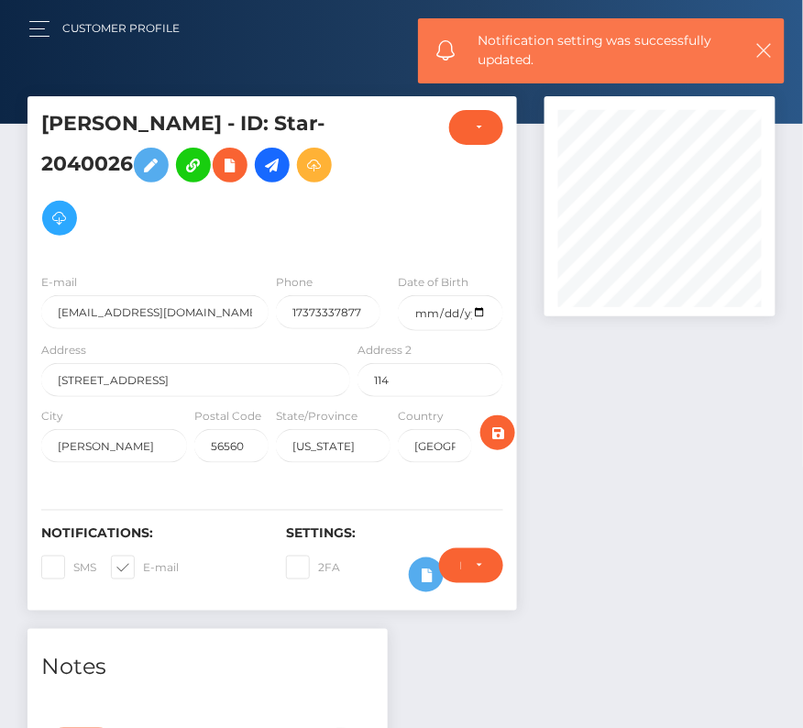
click at [143, 560] on span at bounding box center [143, 567] width 0 height 14
click at [143, 558] on input "E-mail" at bounding box center [149, 562] width 12 height 12
checkbox input "false"
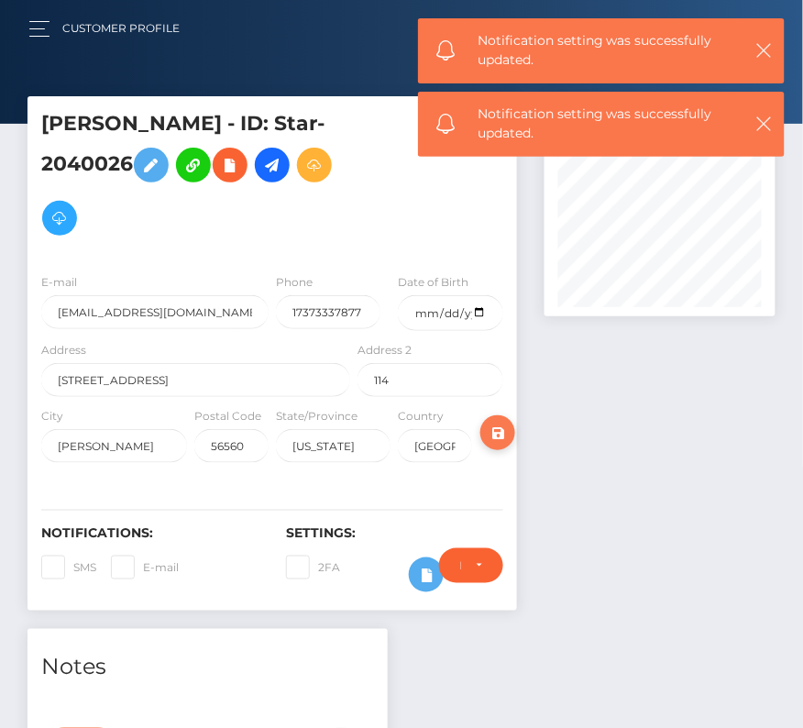
click at [498, 436] on icon "submit" at bounding box center [498, 433] width 22 height 23
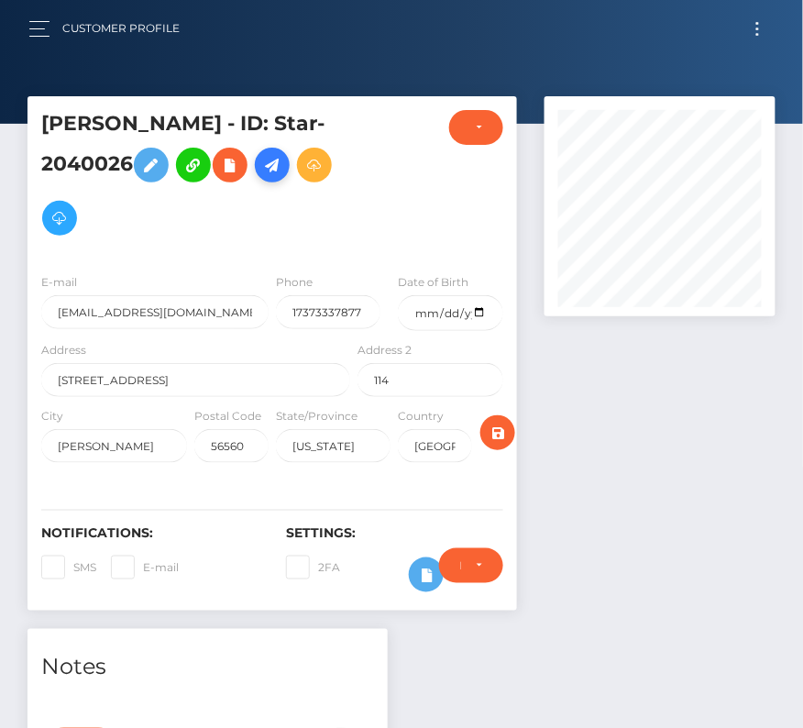
click at [261, 177] on icon at bounding box center [272, 165] width 22 height 23
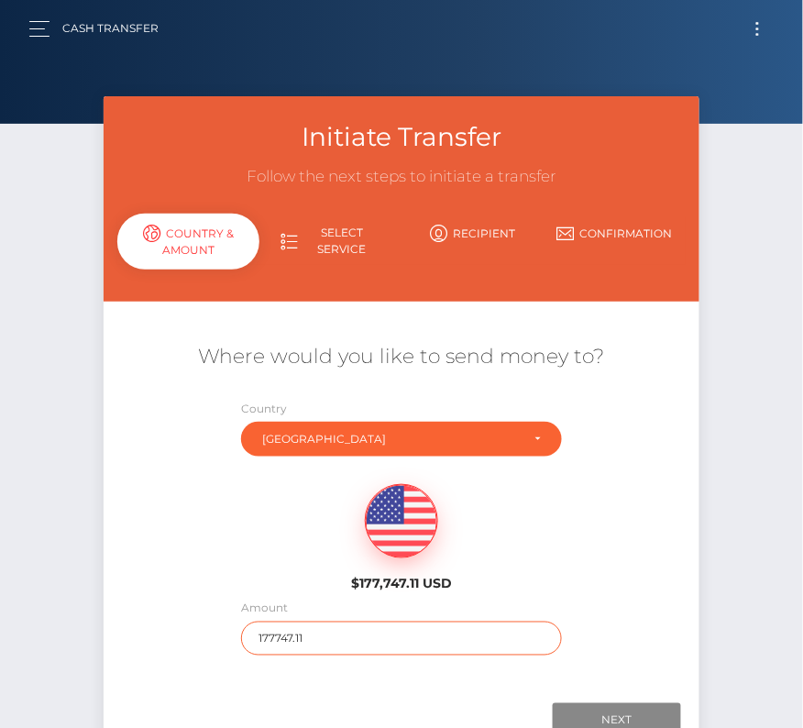
click at [310, 633] on input "177747.11" at bounding box center [401, 639] width 320 height 34
type input "175"
click at [664, 600] on div "Where would you like to send money to? Country Abkhazia Afghanistan Albania Alg…" at bounding box center [402, 499] width 596 height 331
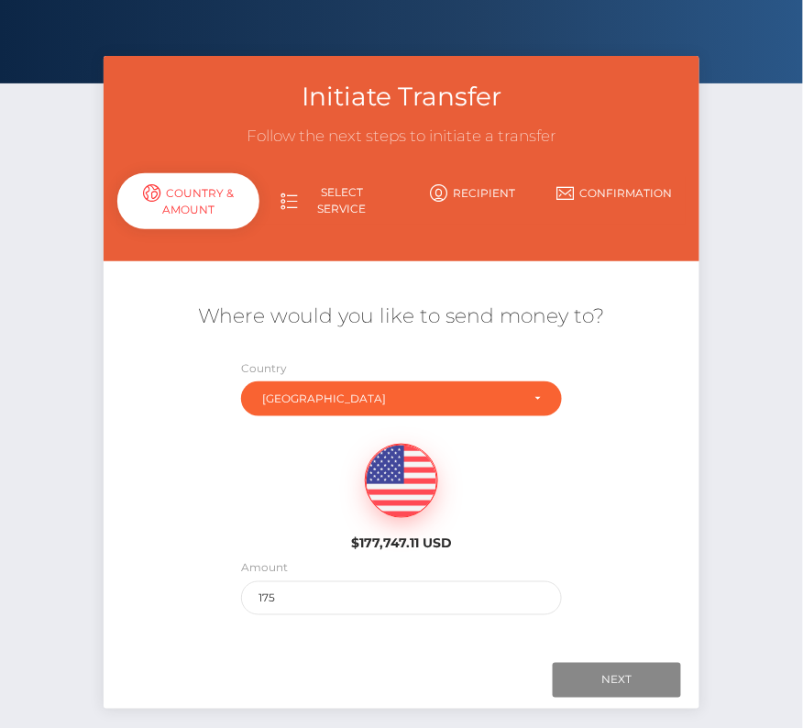
scroll to position [70, 0]
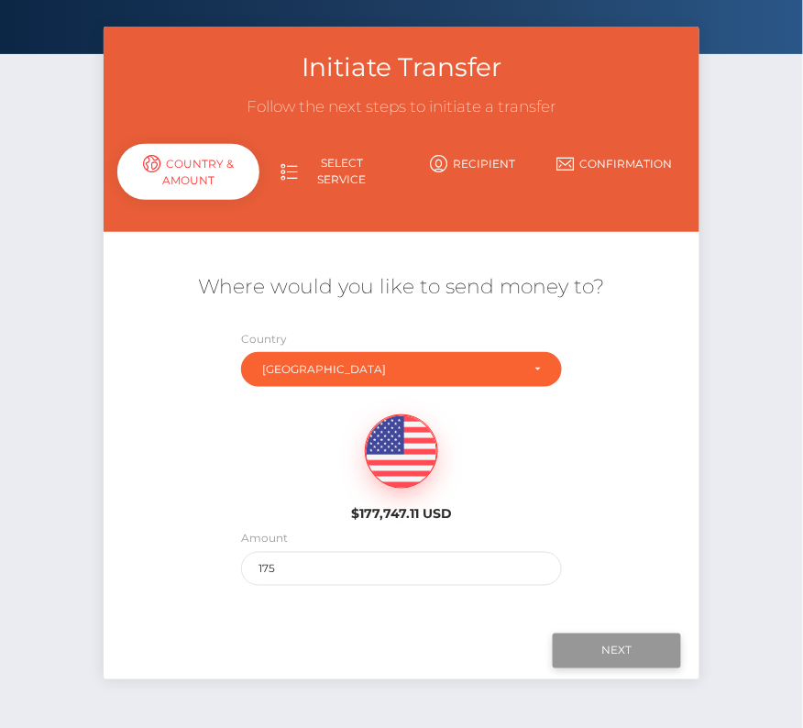
click at [636, 651] on input "Next" at bounding box center [617, 651] width 128 height 35
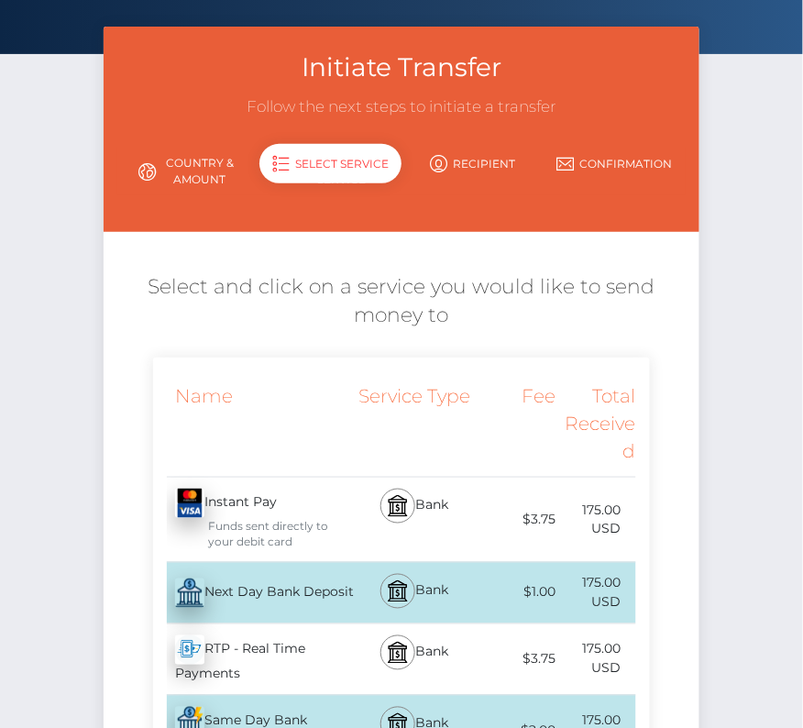
click at [235, 582] on div "Next Day Bank Deposit - USD" at bounding box center [253, 593] width 201 height 51
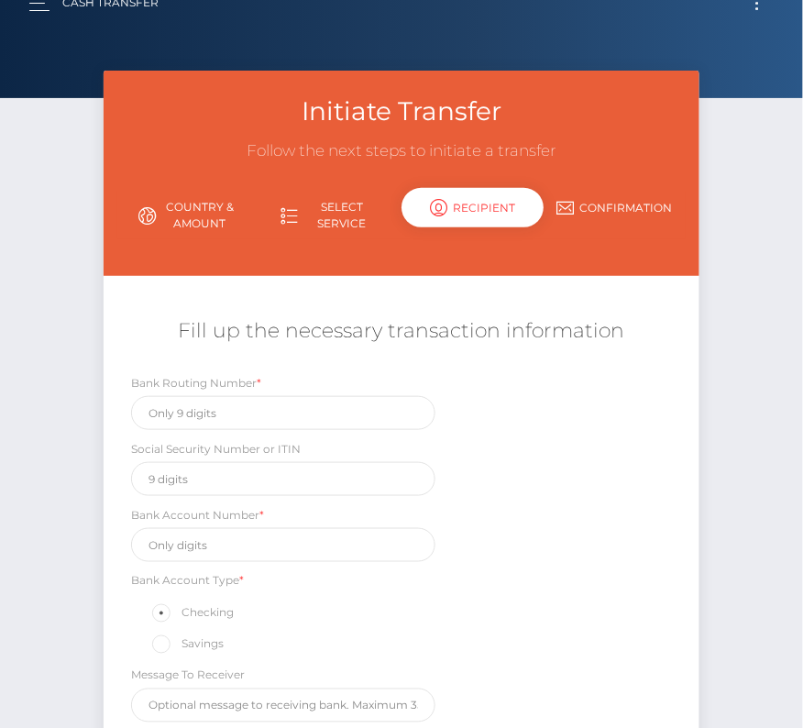
scroll to position [39, 0]
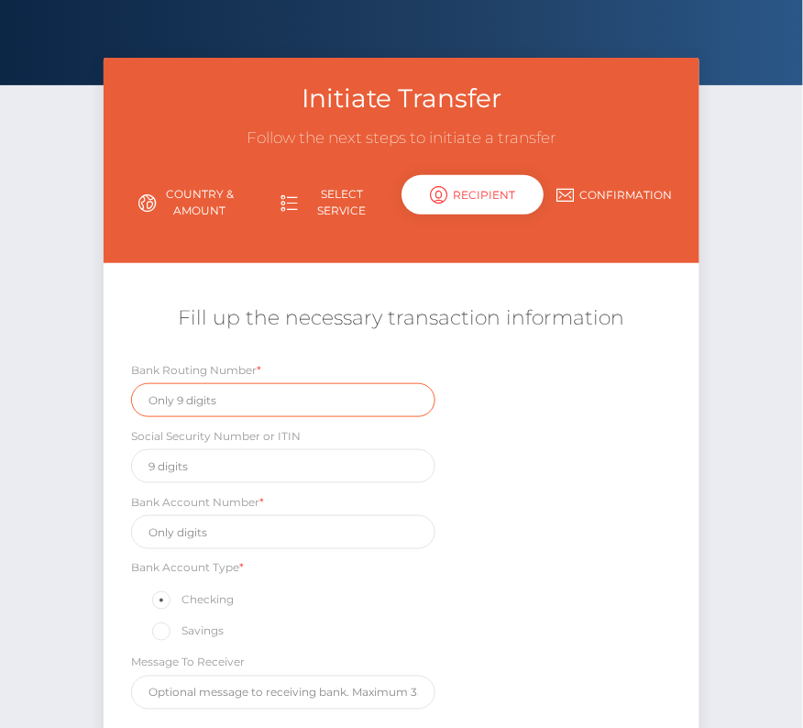
click at [213, 405] on input "text" at bounding box center [283, 400] width 304 height 34
paste input "111000614"
type input "111000614"
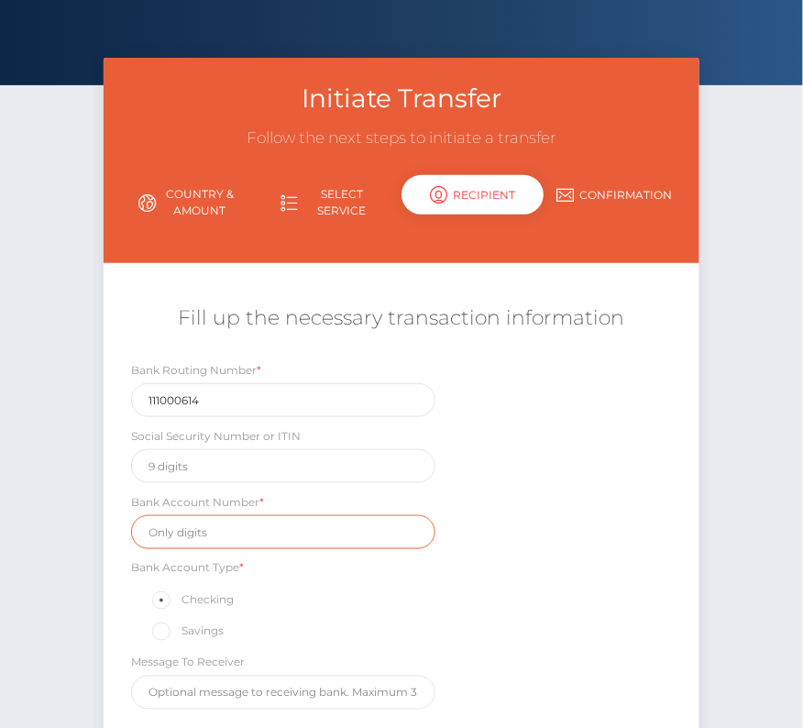
click at [235, 520] on input "text" at bounding box center [283, 532] width 304 height 34
paste input "108181790"
type input "108181790"
click at [471, 638] on div "Bank Routing Number * 111000614 Social Security Number or ITIN Bank Account Num…" at bounding box center [402, 539] width 596 height 359
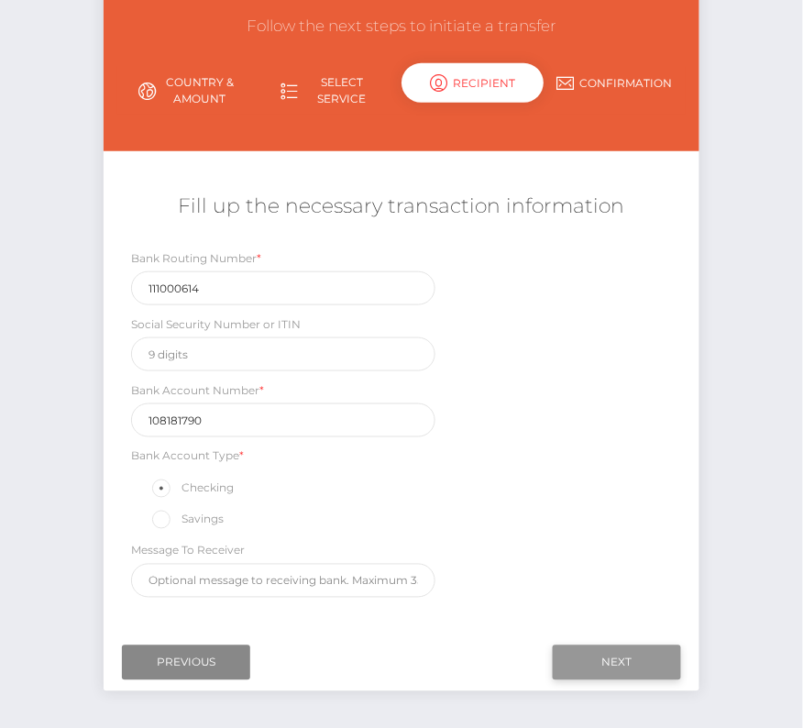
click at [624, 654] on input "Next" at bounding box center [617, 663] width 128 height 35
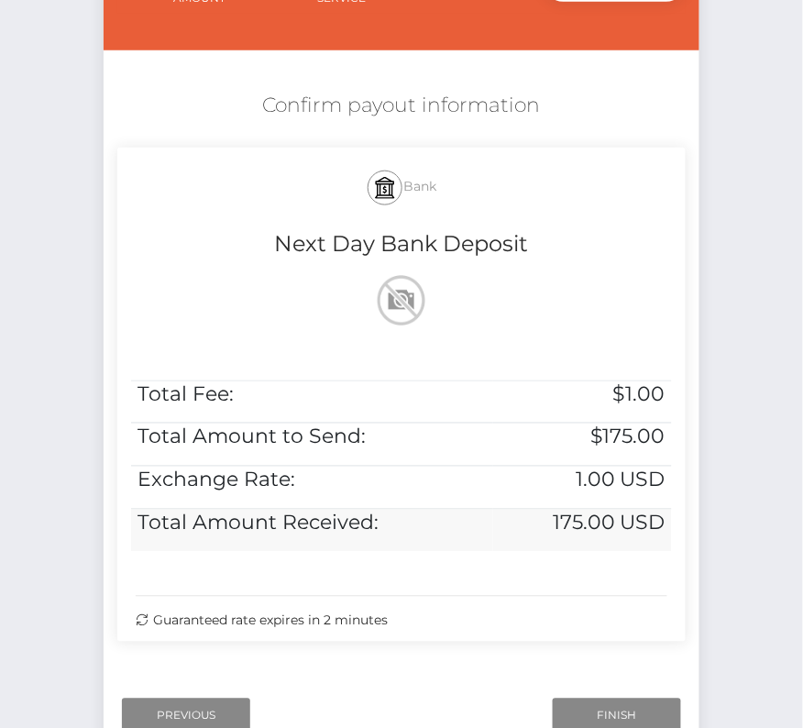
scroll to position [327, 0]
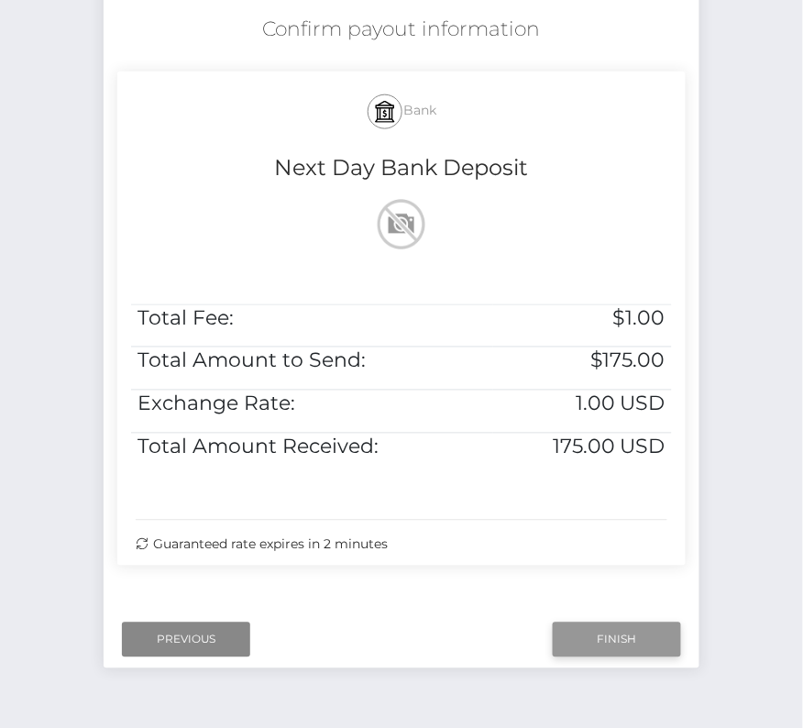
click at [583, 642] on input "Finish" at bounding box center [617, 640] width 128 height 35
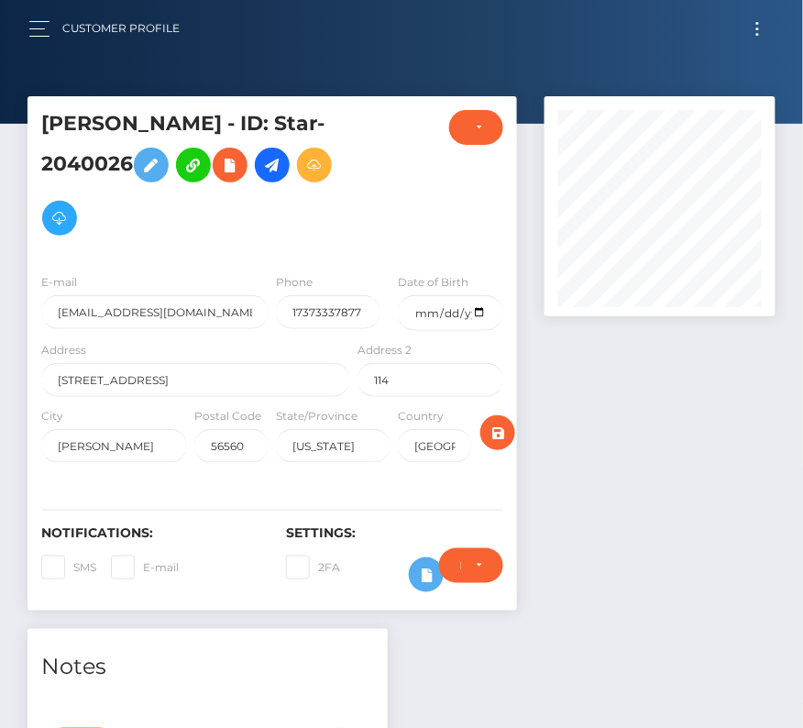
scroll to position [433, 0]
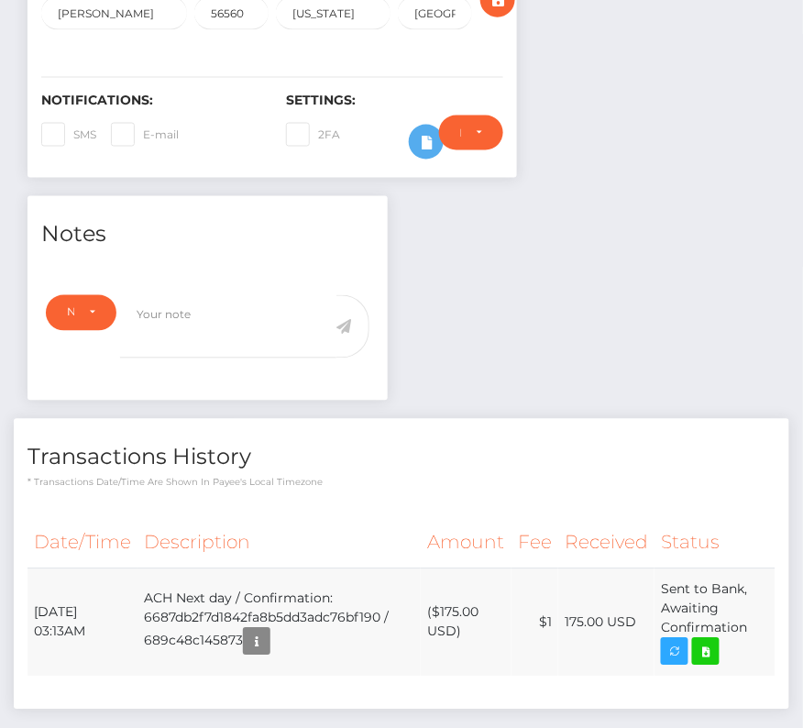
drag, startPoint x: 29, startPoint y: 603, endPoint x: 760, endPoint y: 640, distance: 731.7
click at [760, 640] on tr "[DATE] 03:13AM ACH Next day / Confirmation: 6687db2f7d1842fa8b5dd3adc76bf190 / …" at bounding box center [402, 623] width 748 height 108
copy table "Date/Time Description Amount Fee Received Status"
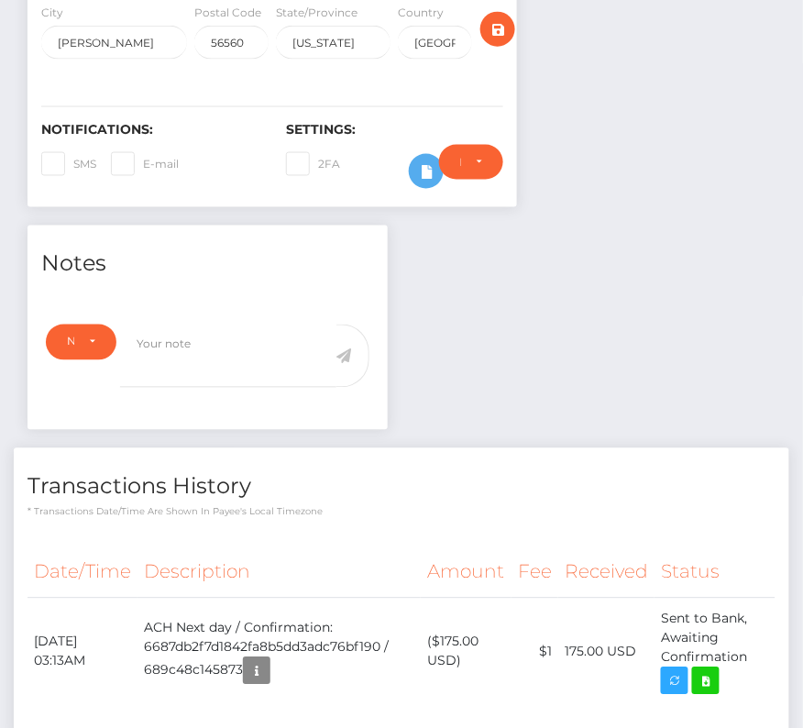
scroll to position [454, 0]
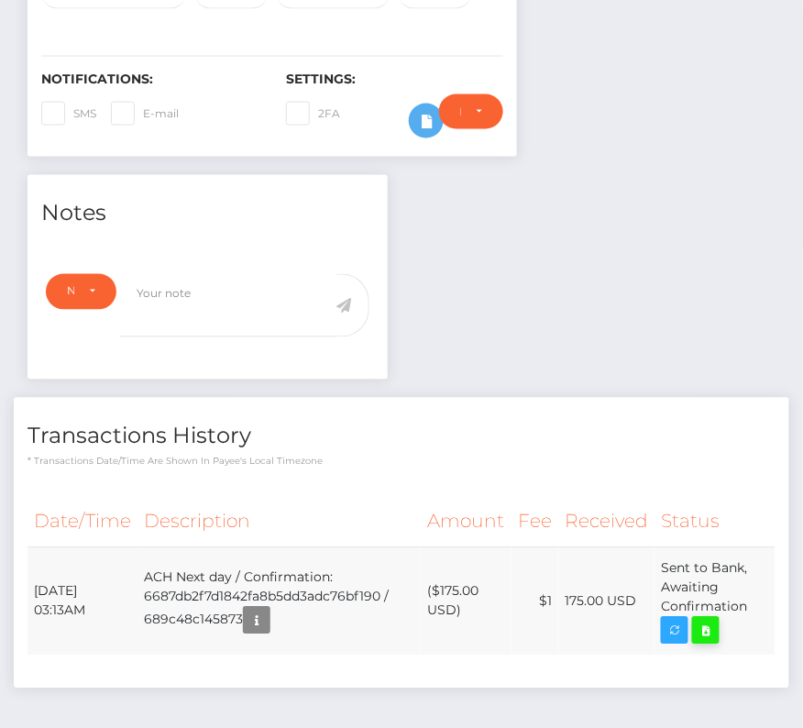
click at [709, 620] on icon at bounding box center [706, 631] width 22 height 23
click at [463, 381] on div "Notes Note Type Compliance Clear Compliance General Note Type" at bounding box center [402, 441] width 776 height 532
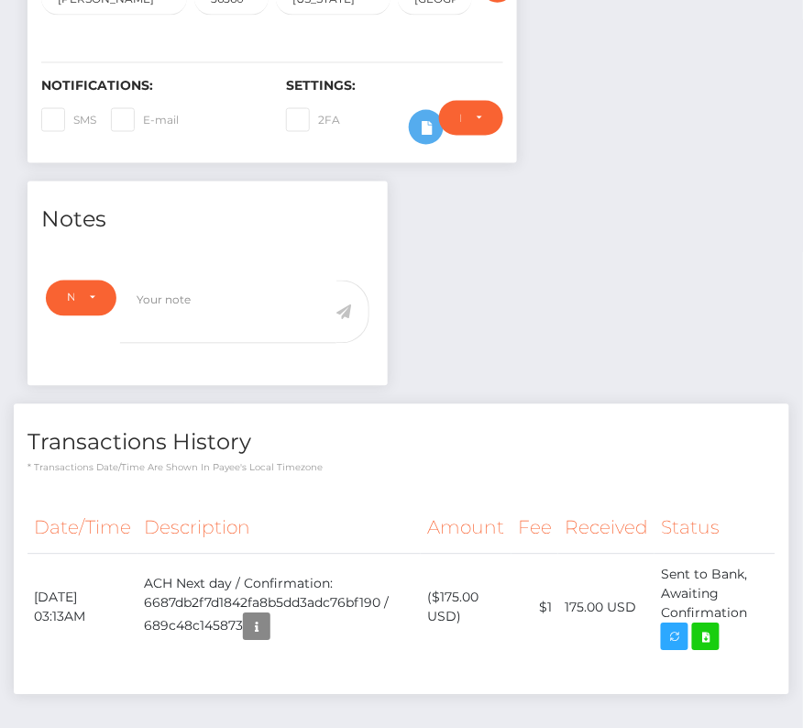
scroll to position [0, 0]
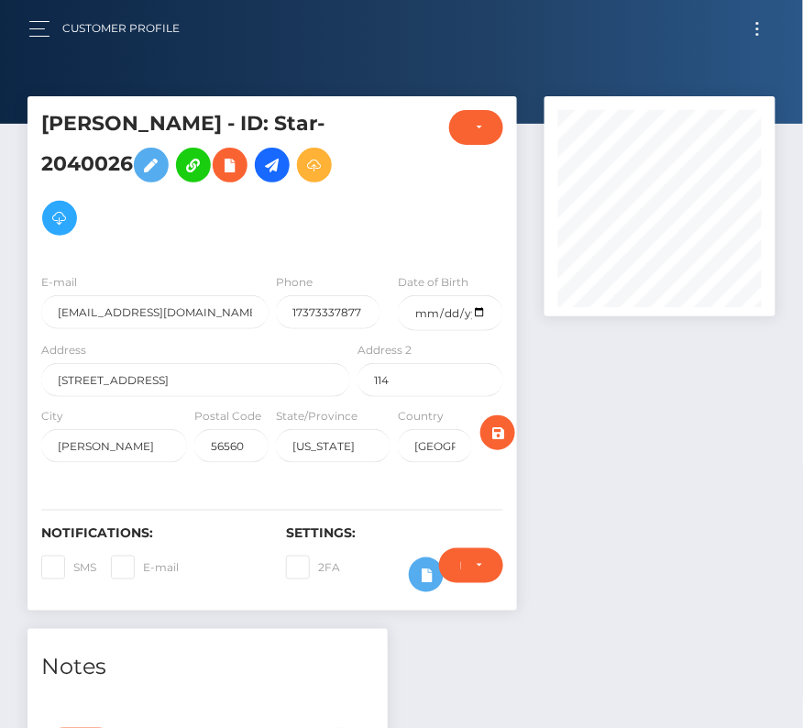
click at [774, 28] on button "Toggle navigation" at bounding box center [758, 29] width 34 height 25
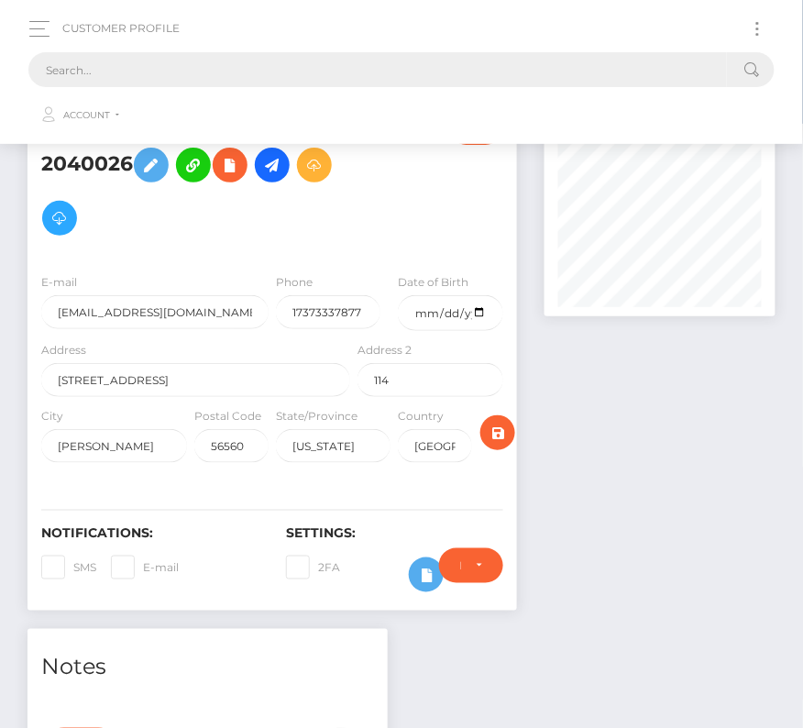
click at [459, 63] on input "text" at bounding box center [377, 69] width 699 height 35
paste input "3199749"
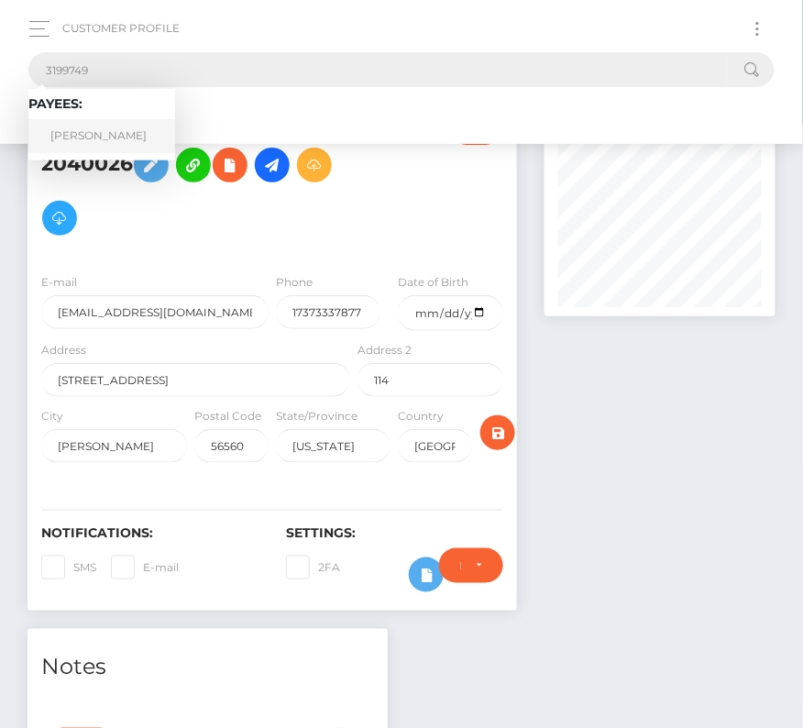
type input "3199749"
click at [120, 137] on link "JUNGWOO LEE" at bounding box center [101, 136] width 147 height 34
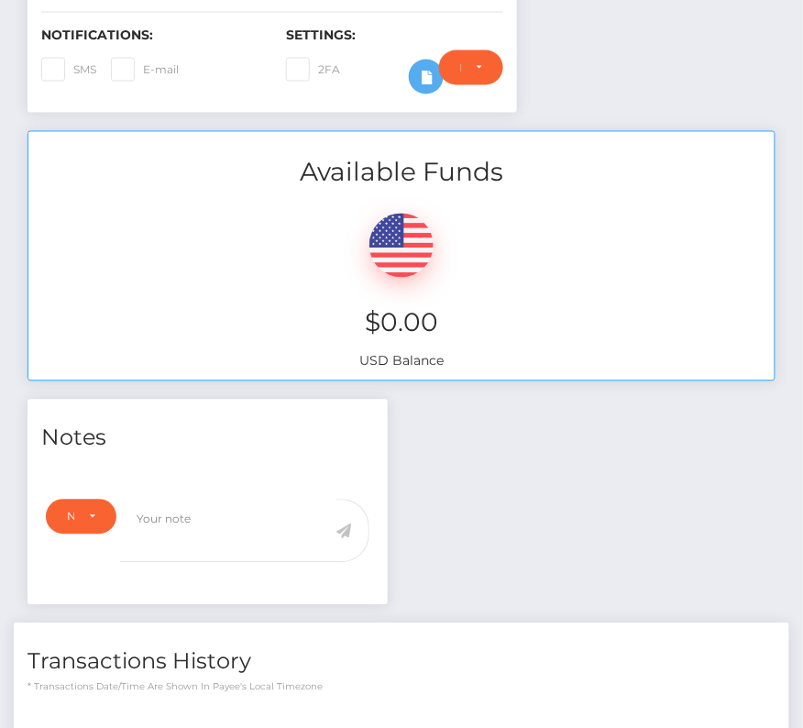
scroll to position [497, 0]
click at [206, 198] on div "$0.00 USD Balance" at bounding box center [401, 287] width 746 height 190
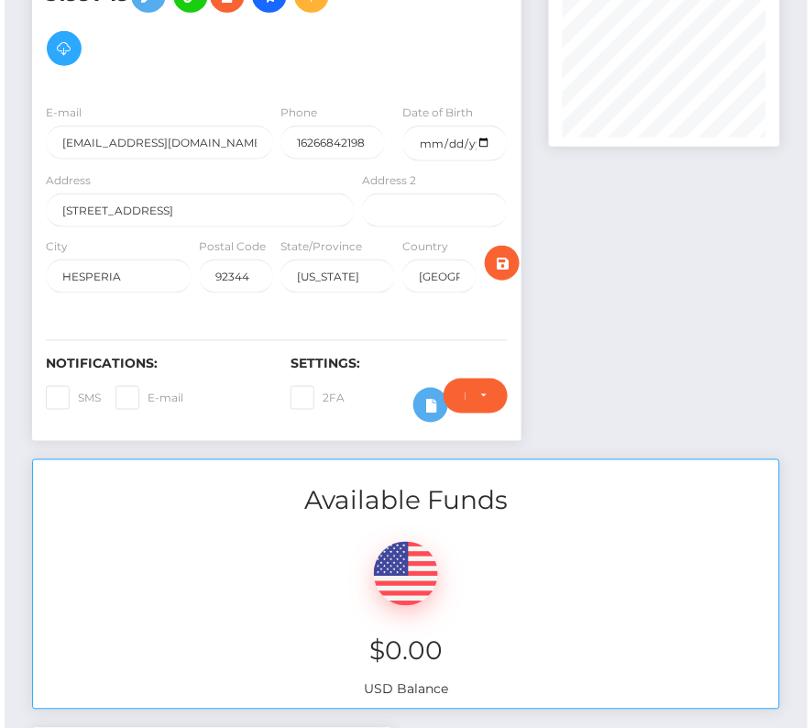
scroll to position [0, 0]
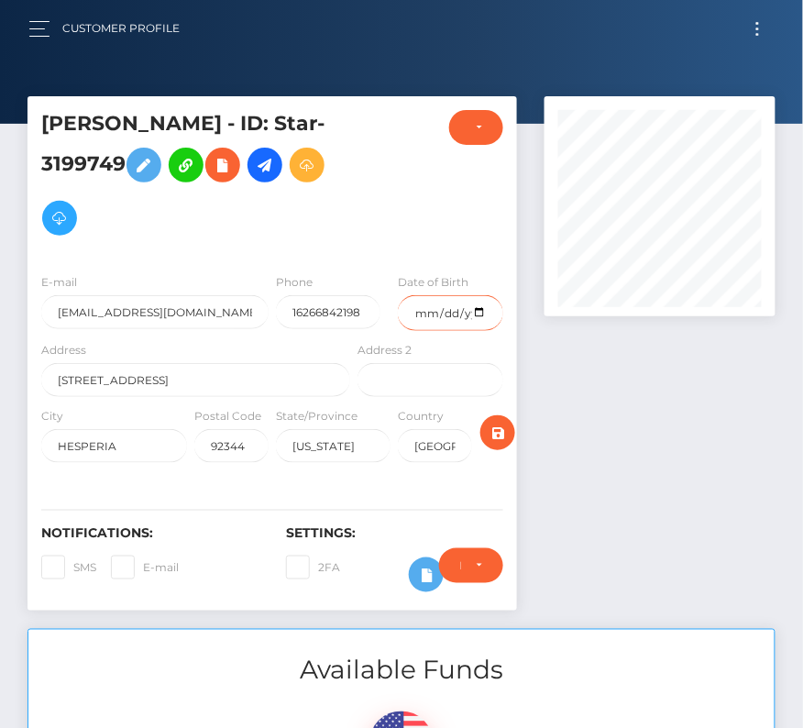
click at [484, 311] on input "date" at bounding box center [450, 313] width 105 height 36
type input "[DATE]"
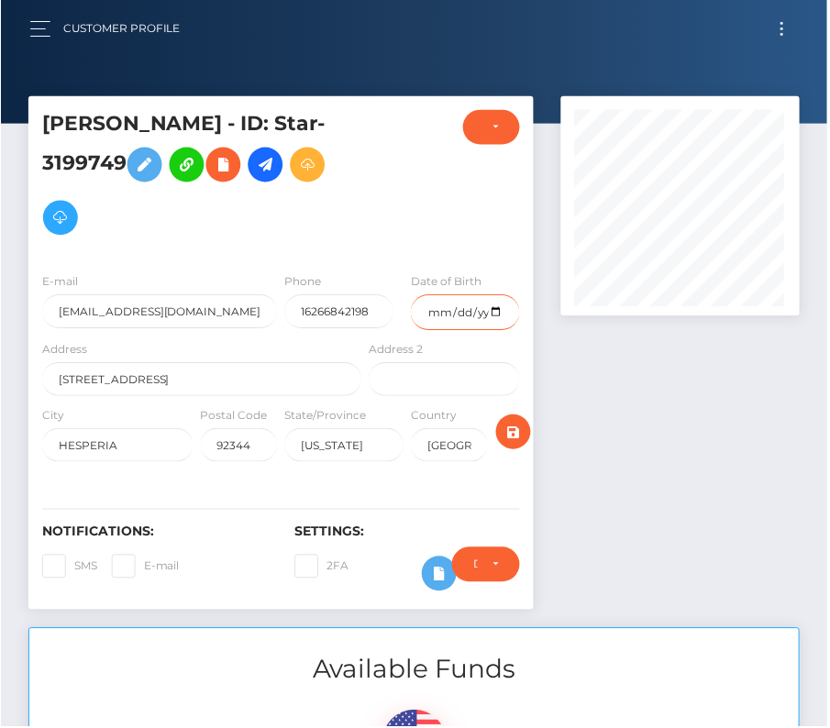
scroll to position [220, 240]
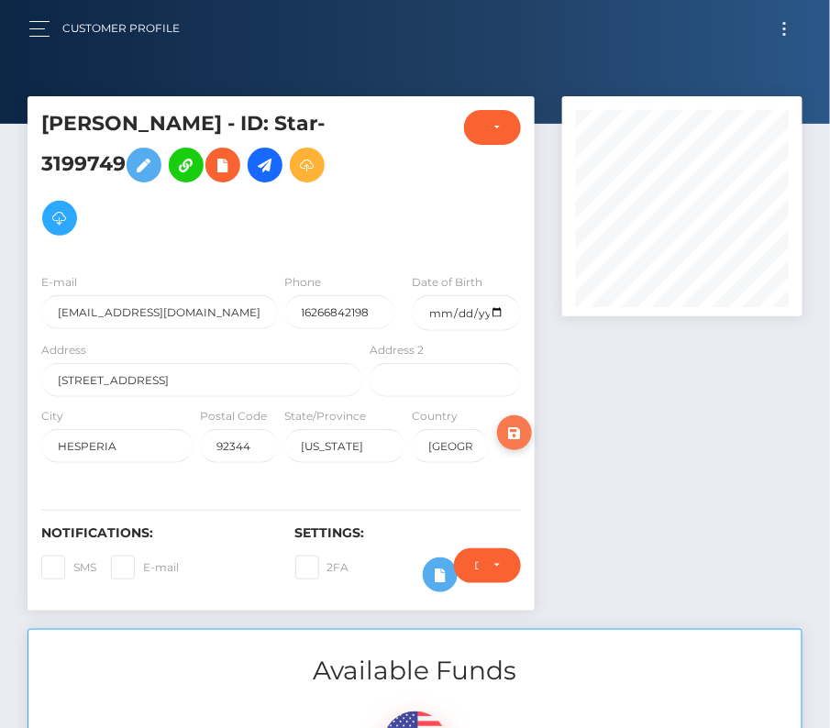
click at [516, 433] on icon "submit" at bounding box center [514, 433] width 22 height 23
click at [263, 162] on icon at bounding box center [265, 165] width 22 height 23
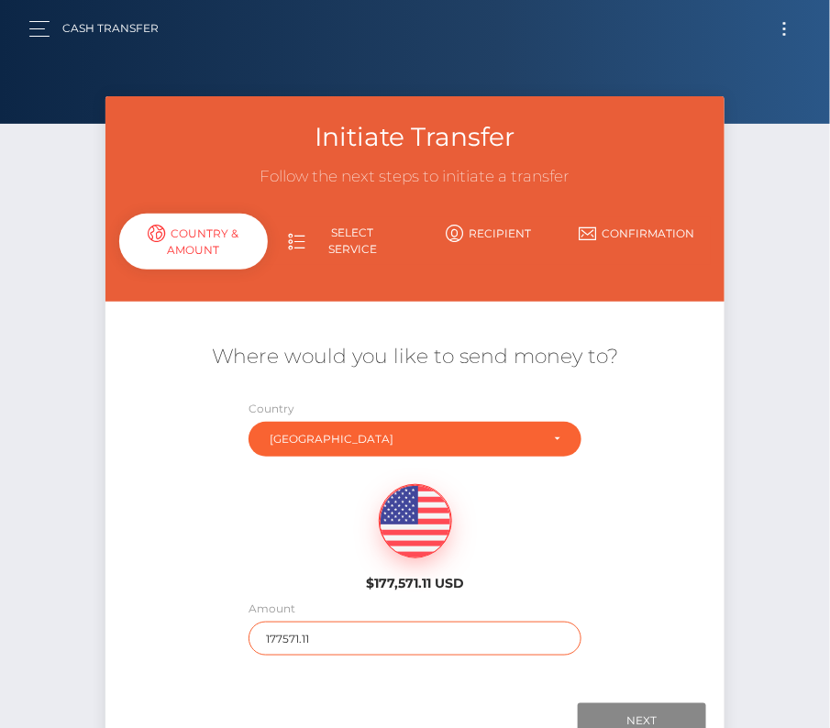
click at [361, 625] on input "177571.11" at bounding box center [414, 639] width 333 height 34
type input "166"
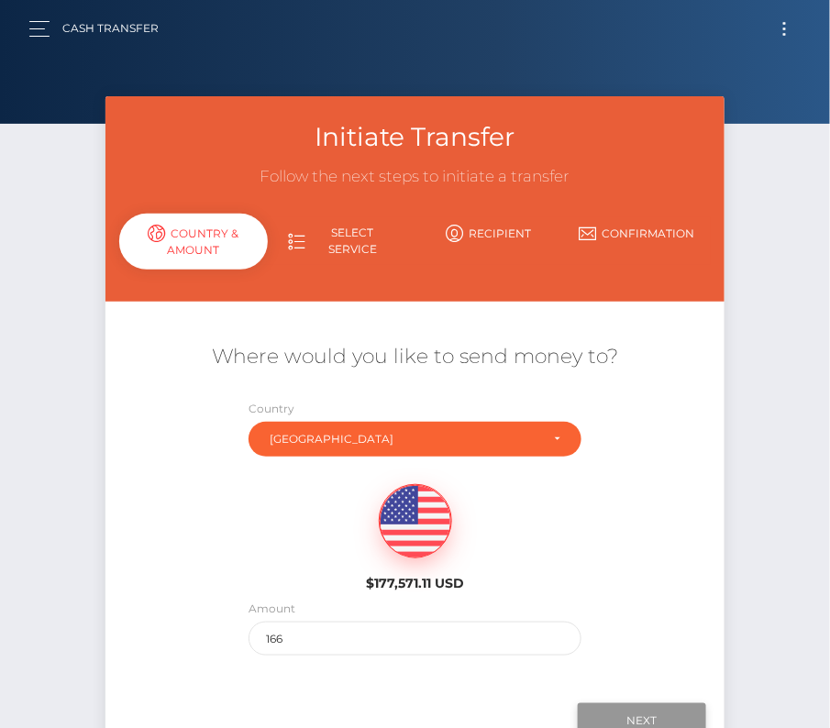
click at [650, 712] on input "Next" at bounding box center [642, 720] width 128 height 35
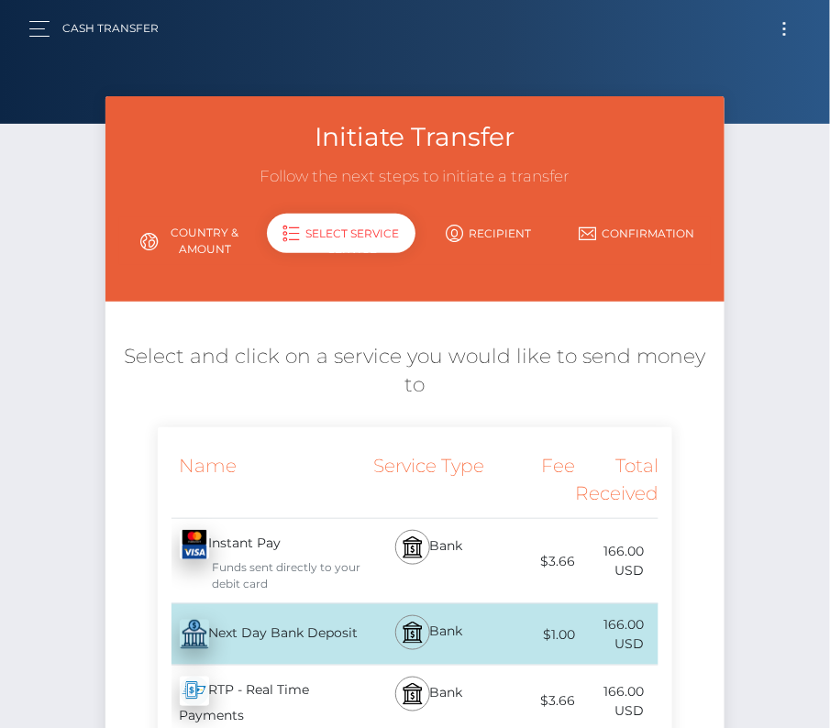
click at [262, 634] on div "Next Day Bank Deposit - USD" at bounding box center [262, 634] width 209 height 51
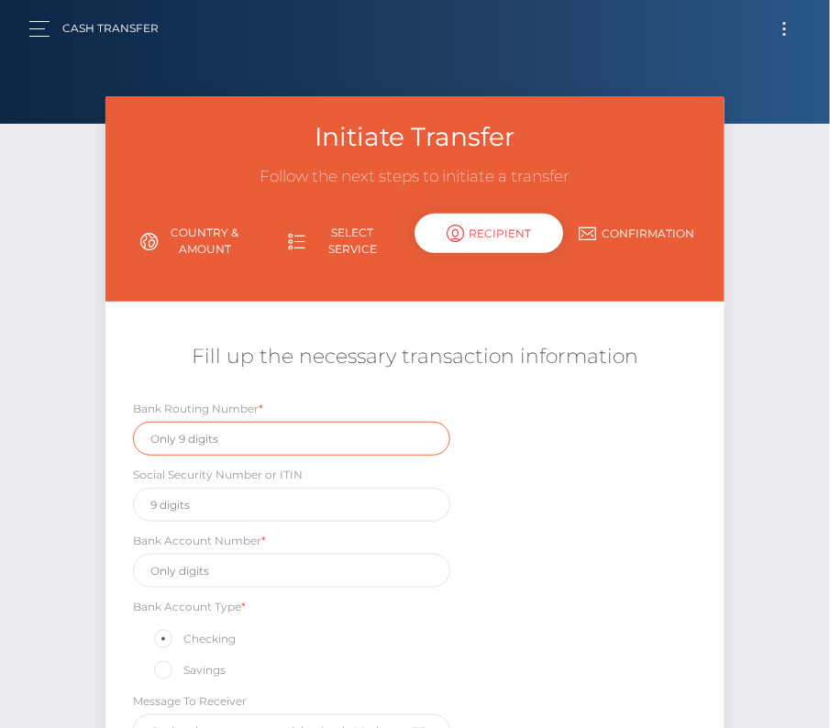
click at [215, 441] on input "text" at bounding box center [291, 439] width 317 height 34
paste input "322271627"
type input "322271627"
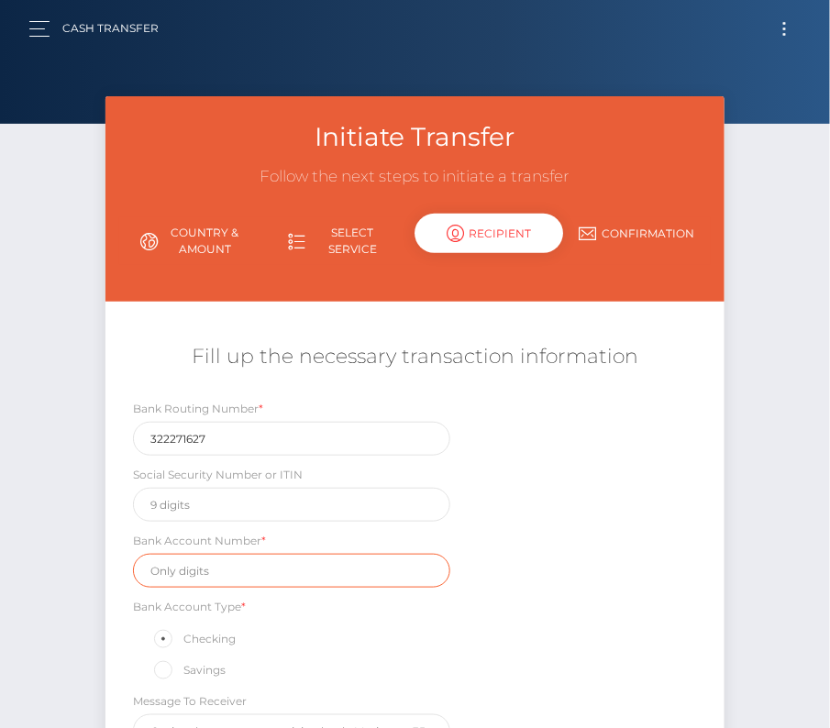
click at [264, 554] on input "text" at bounding box center [291, 571] width 317 height 34
paste input "253253195"
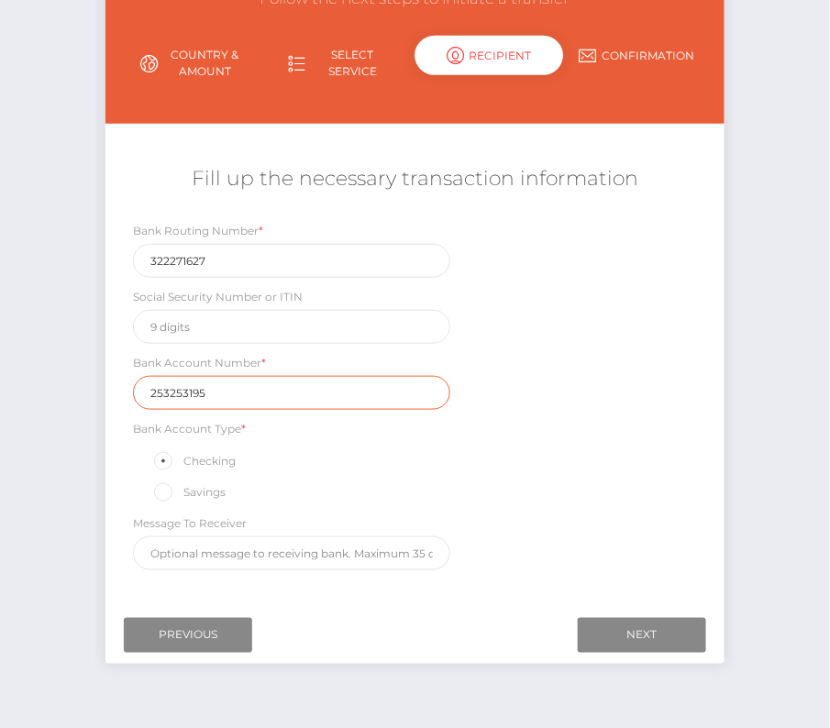
scroll to position [187, 0]
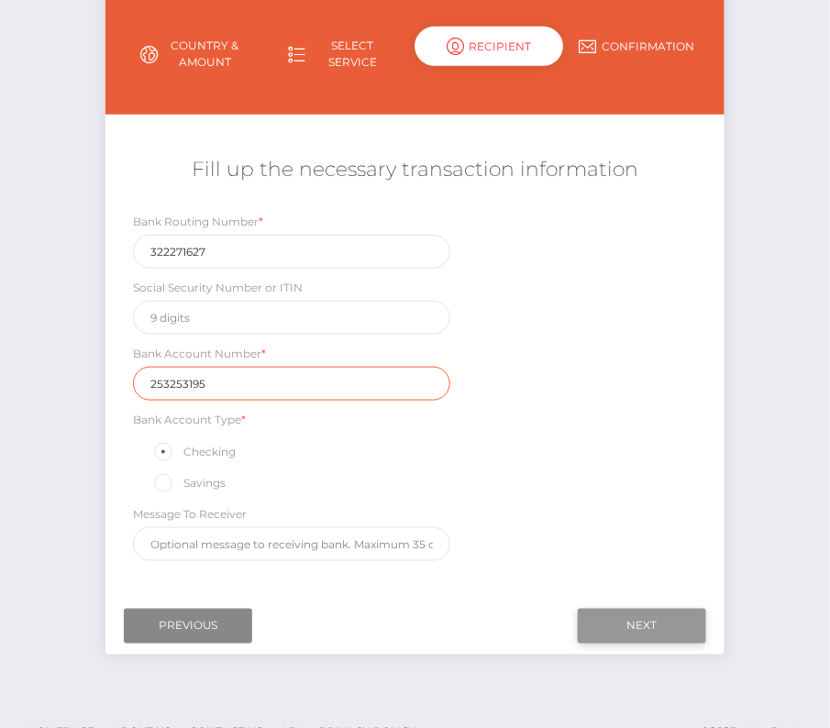
type input "253253195"
click at [659, 615] on input "Next" at bounding box center [642, 626] width 128 height 35
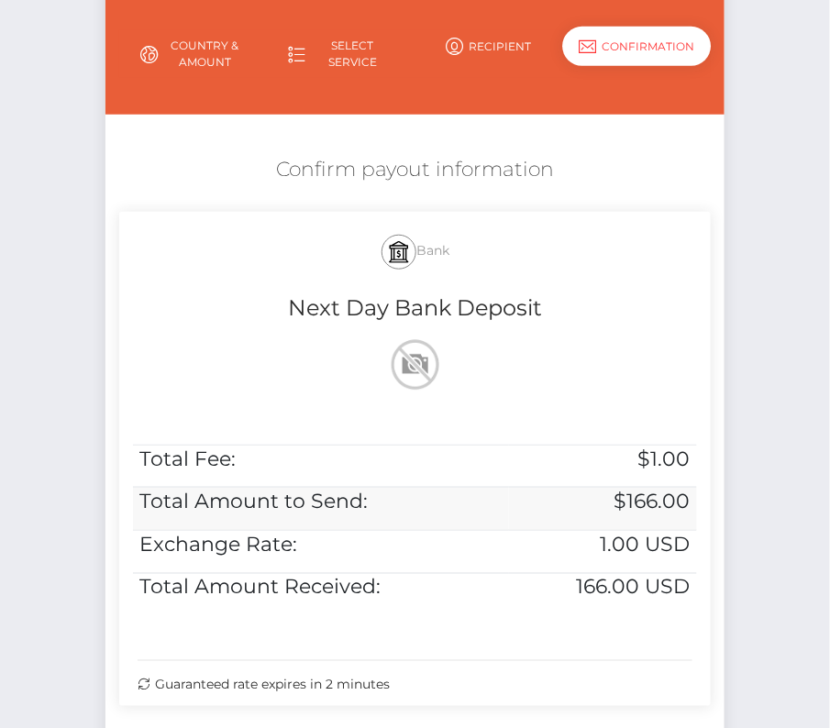
scroll to position [374, 0]
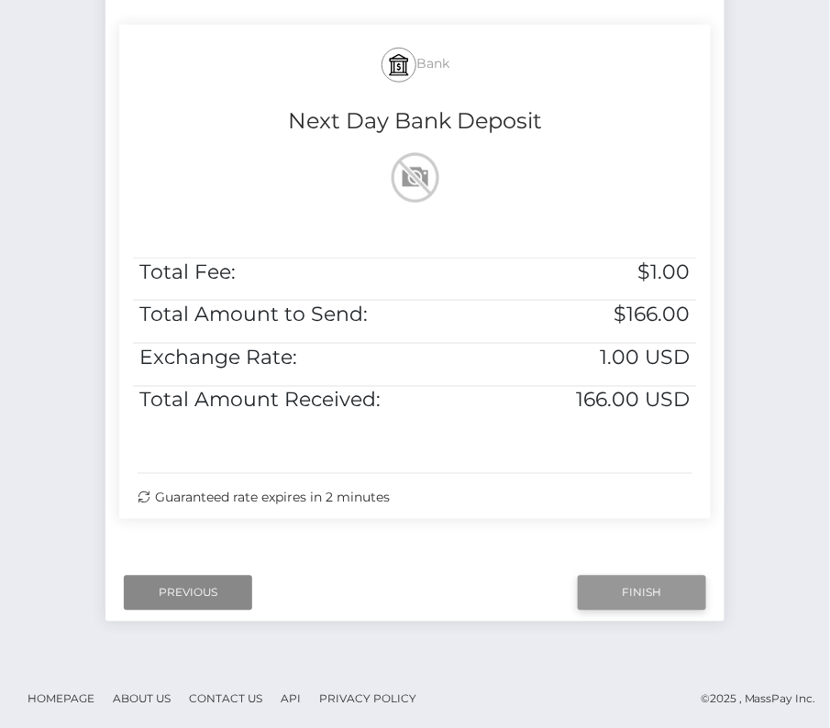
click at [635, 591] on input "Finish" at bounding box center [642, 593] width 128 height 35
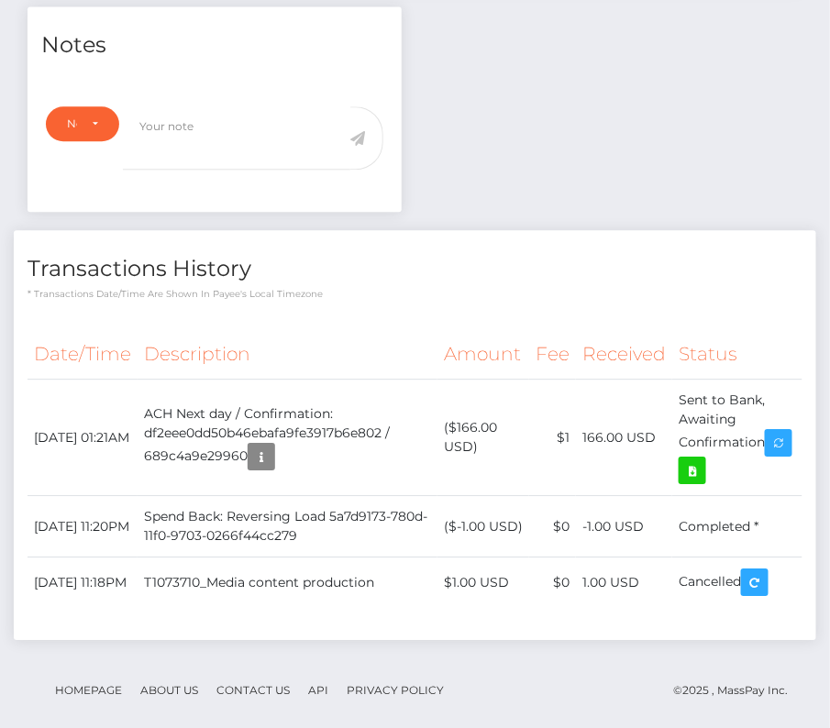
scroll to position [906, 0]
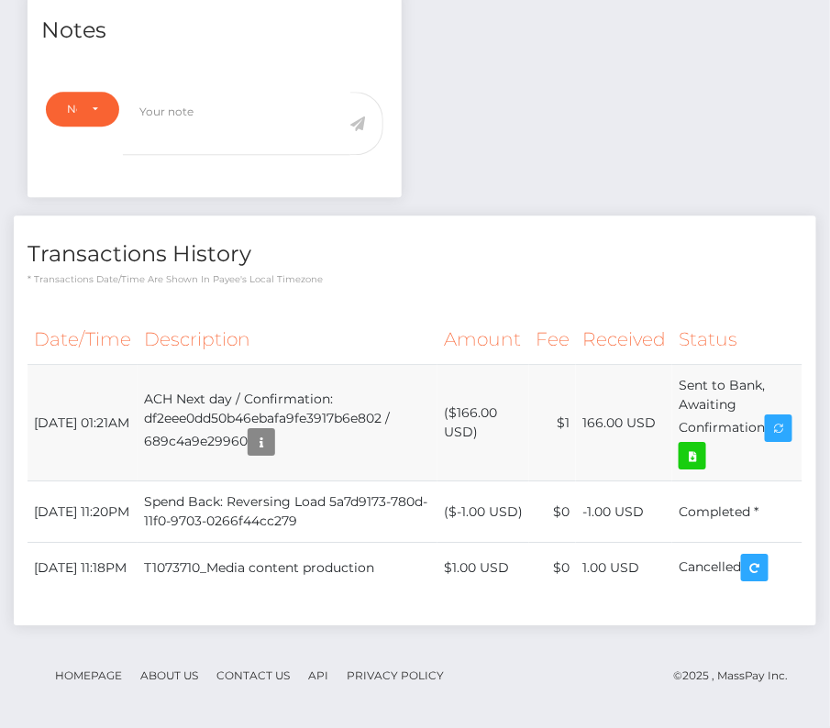
drag, startPoint x: 32, startPoint y: 400, endPoint x: 750, endPoint y: 433, distance: 718.7
click at [750, 433] on tr "[DATE] 01:21AM ACH Next day / Confirmation: df2eee0dd50b46ebafa9fe3917b6e802 / …" at bounding box center [415, 423] width 775 height 116
copy tbody "[DATE] 01:21AM ACH Next day / Confirmation: df2eee0dd50b46ebafa9fe3917b6e802 / …"
click at [703, 445] on icon at bounding box center [692, 456] width 22 height 23
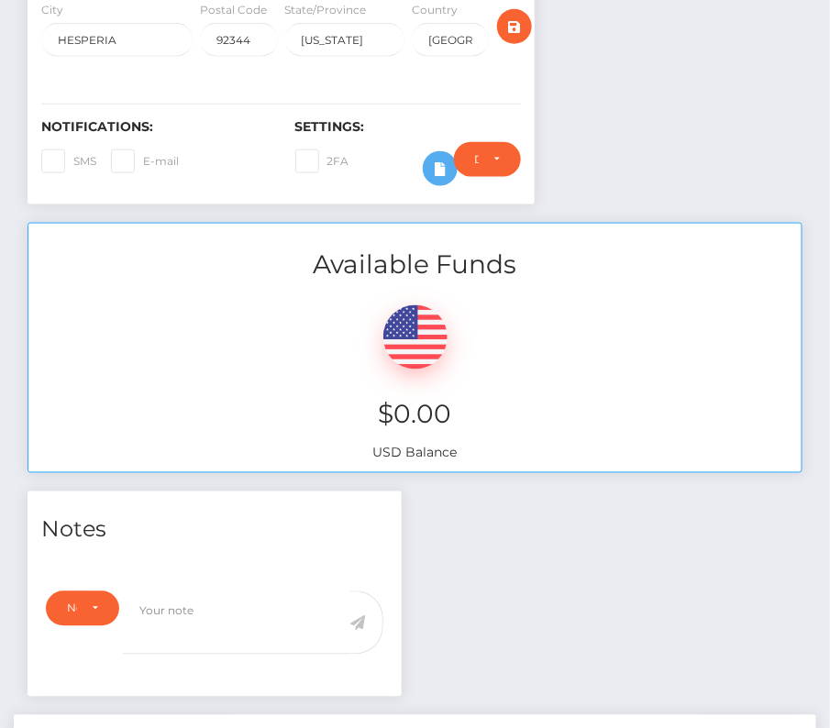
scroll to position [0, 0]
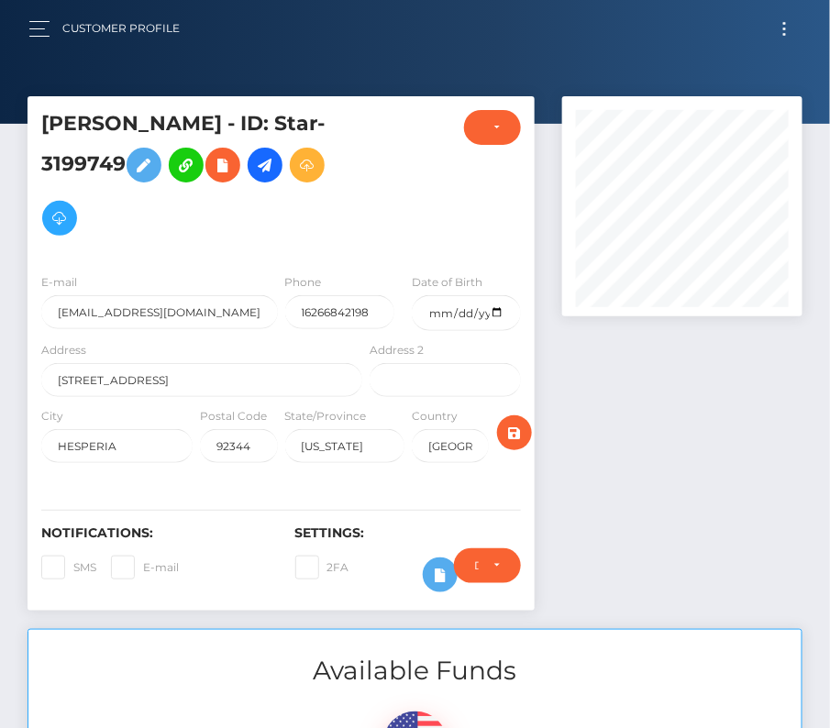
click at [300, 538] on div "Settings: 2FA Require ID/Selfie Verification" at bounding box center [409, 563] width 254 height 76
